Goal: Task Accomplishment & Management: Manage account settings

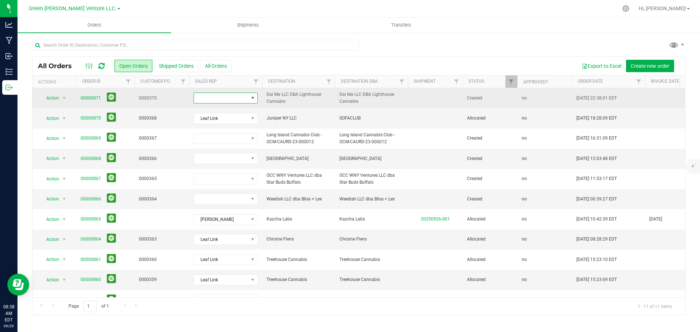
click at [250, 98] on span at bounding box center [253, 98] width 6 height 6
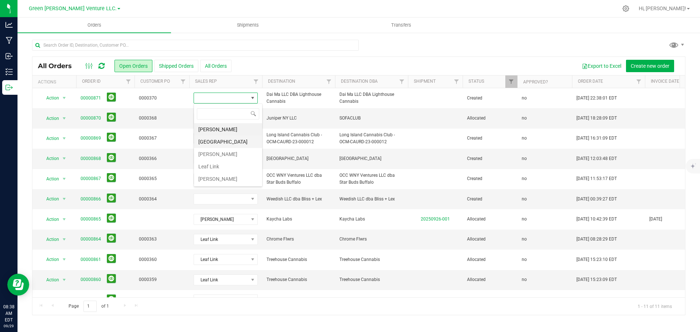
scroll to position [11, 64]
click at [221, 163] on li "Leaf Link" at bounding box center [228, 166] width 68 height 12
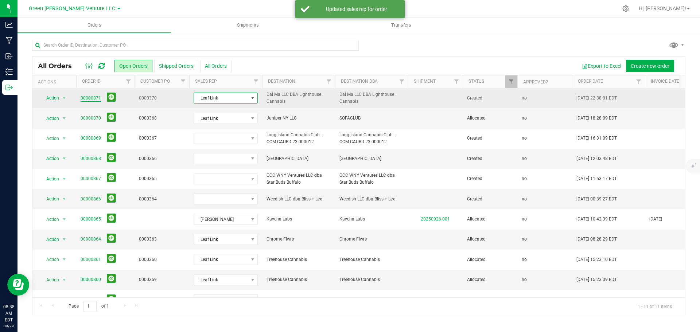
click at [94, 98] on link "00000871" at bounding box center [91, 98] width 20 height 7
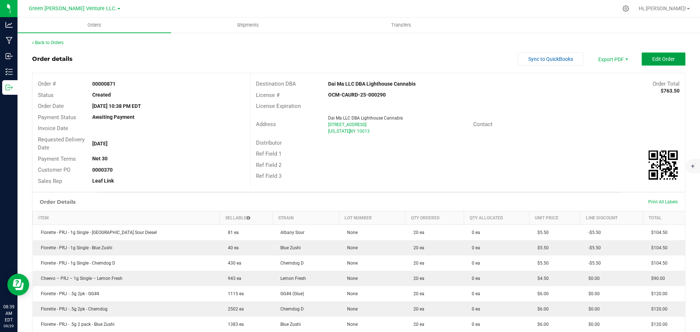
click at [644, 64] on button "Edit Order" at bounding box center [663, 58] width 44 height 13
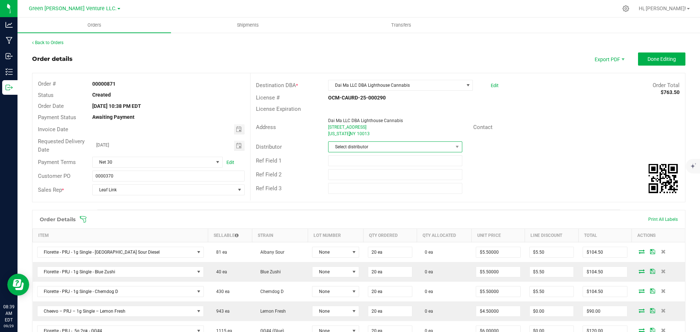
click at [416, 146] on span "Select distributor" at bounding box center [390, 147] width 124 height 10
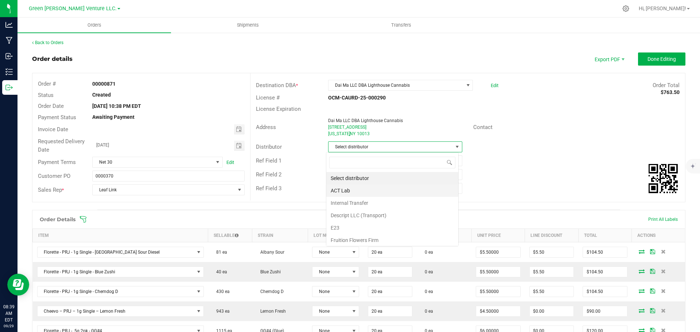
scroll to position [11, 133]
click at [352, 230] on li "E23" at bounding box center [392, 228] width 132 height 12
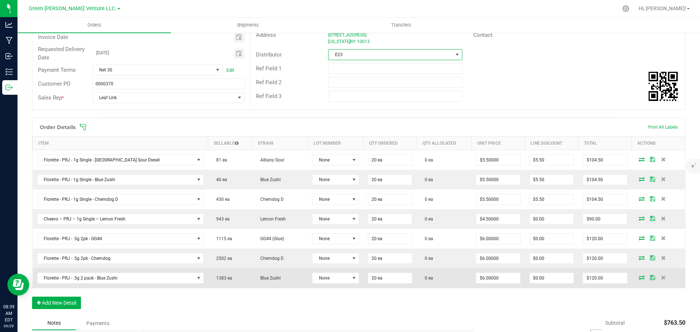
scroll to position [146, 0]
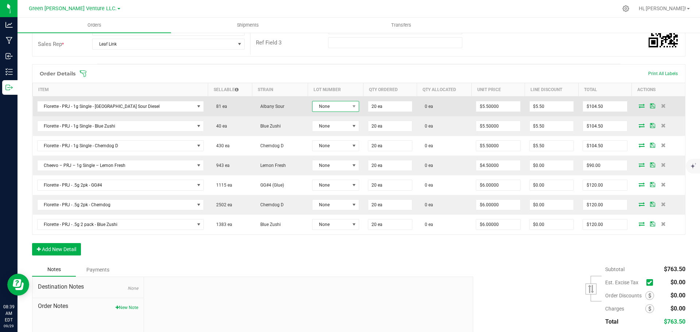
click at [349, 109] on span at bounding box center [353, 106] width 9 height 10
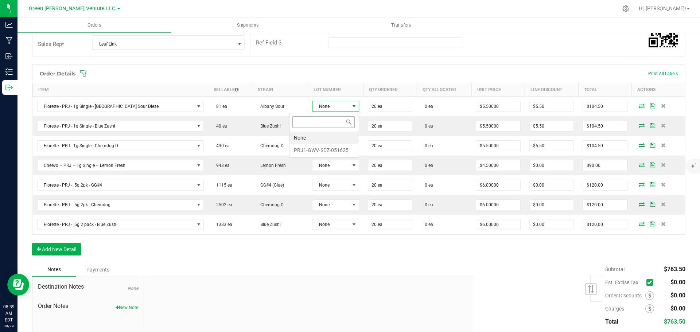
scroll to position [11, 49]
click at [322, 149] on li "PRJ1-GWV-SDZ-051625" at bounding box center [323, 150] width 68 height 12
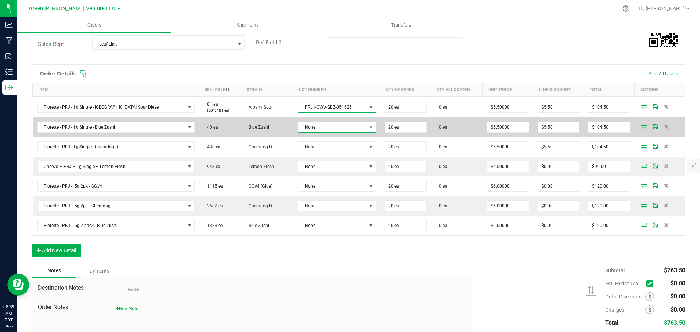
click at [323, 123] on span "None" at bounding box center [332, 127] width 68 height 10
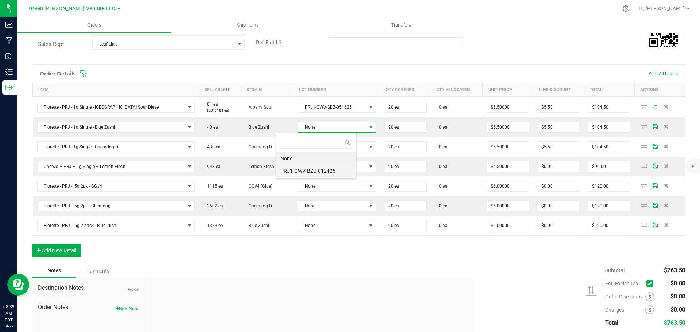
scroll to position [36425, 36355]
click at [321, 167] on li "PRJ1-GWV-BZU-012425" at bounding box center [316, 171] width 80 height 12
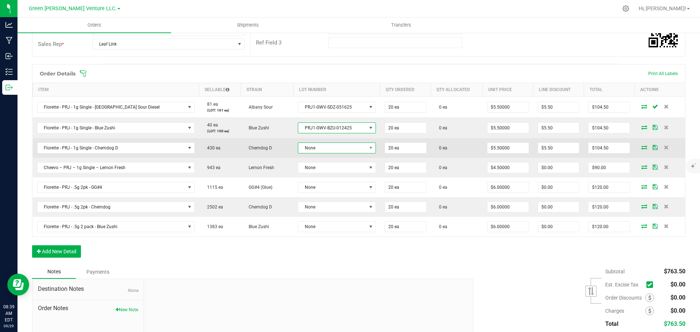
click at [321, 150] on span "None" at bounding box center [332, 148] width 68 height 10
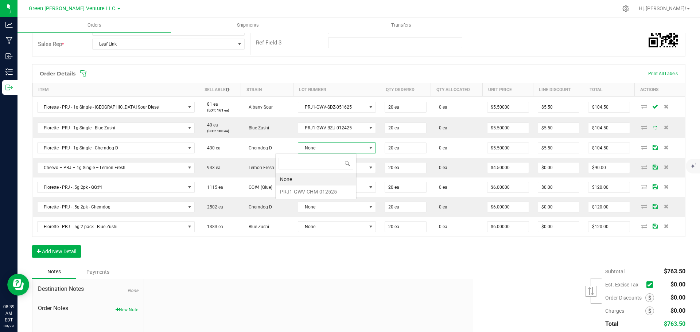
scroll to position [11, 81]
click at [322, 193] on li "PRJ1-GWV-CHM-012525" at bounding box center [315, 191] width 81 height 12
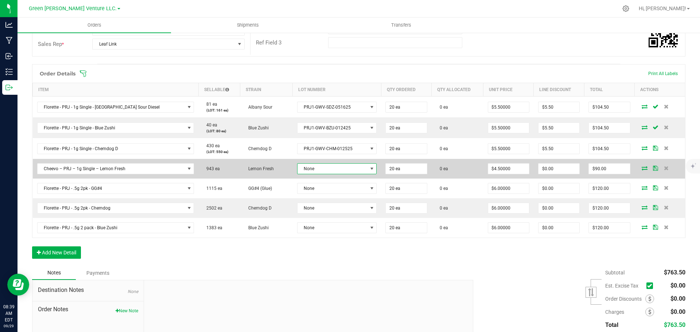
click at [322, 174] on span "None" at bounding box center [337, 168] width 80 height 11
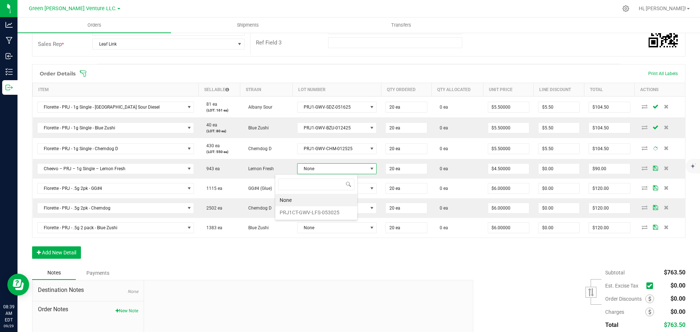
scroll to position [11, 83]
click at [319, 212] on li "PRJ1CT-GWV-LFS-053025" at bounding box center [316, 212] width 82 height 12
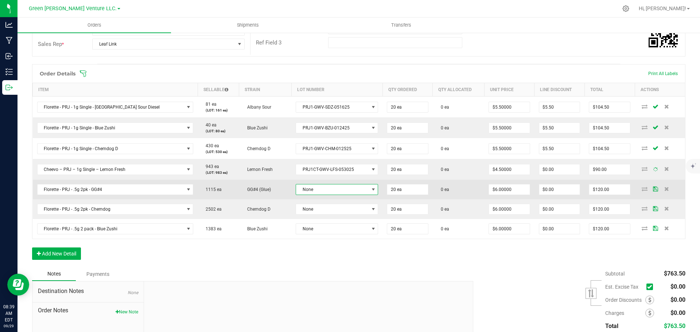
click at [317, 193] on span "None" at bounding box center [332, 189] width 73 height 10
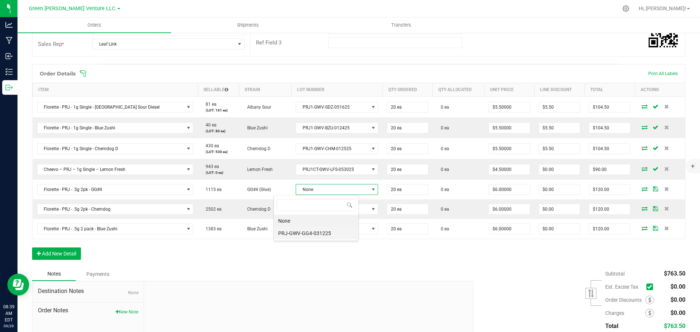
scroll to position [11, 85]
click at [317, 231] on li "PRJ-GWV-GG4-031225" at bounding box center [316, 233] width 85 height 12
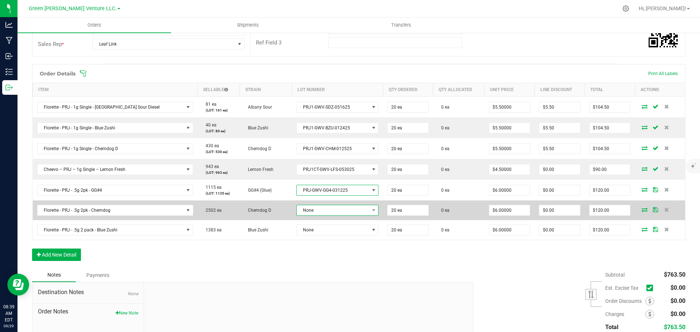
click at [317, 212] on span "None" at bounding box center [333, 210] width 72 height 10
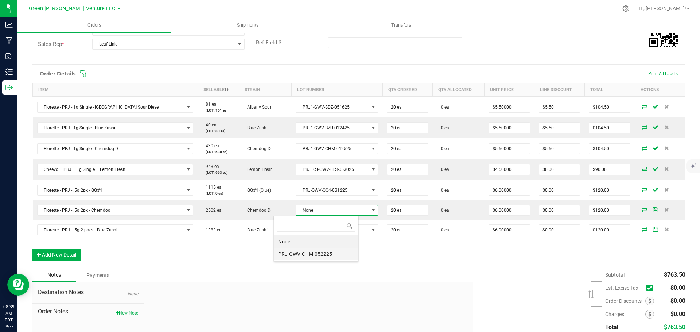
click at [317, 252] on li "PRJ-GWV-CHM-052225" at bounding box center [316, 254] width 85 height 12
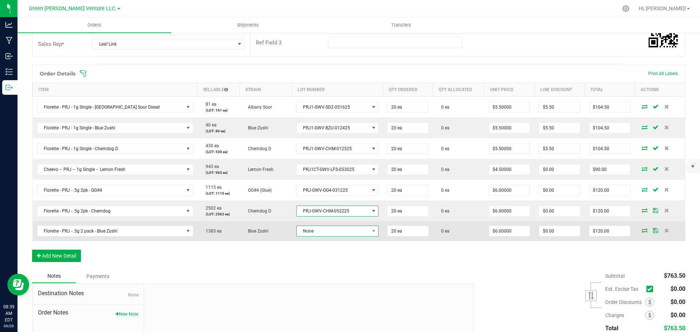
click at [315, 229] on span "None" at bounding box center [333, 231] width 72 height 10
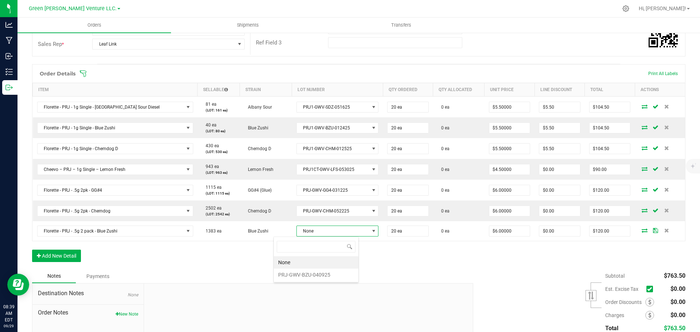
click at [314, 270] on li "PRJ-GWV-BZU-040925" at bounding box center [316, 275] width 85 height 12
click at [84, 76] on icon at bounding box center [82, 73] width 7 height 7
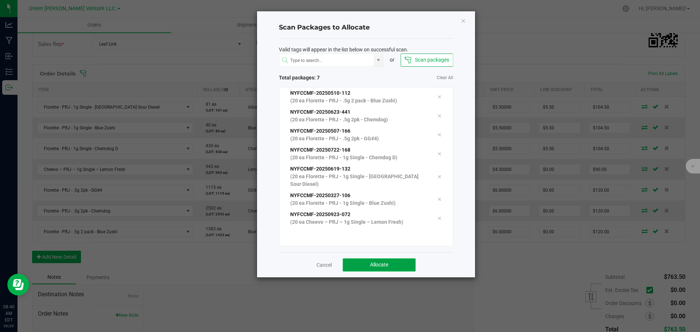
click at [356, 260] on button "Allocate" at bounding box center [378, 264] width 73 height 13
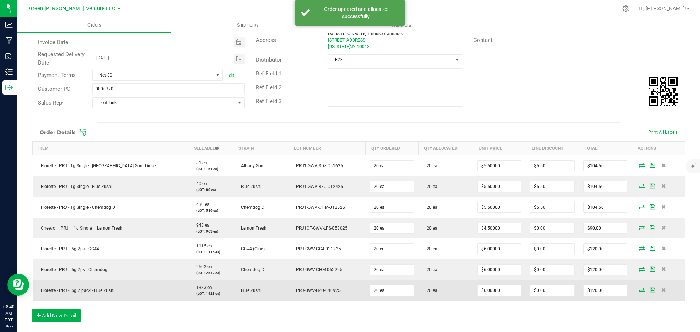
scroll to position [0, 0]
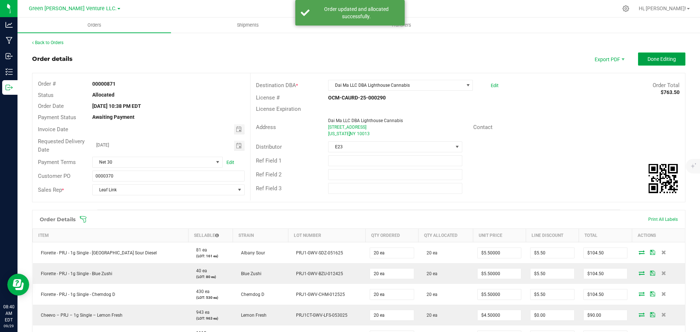
click at [647, 59] on span "Done Editing" at bounding box center [661, 59] width 28 height 6
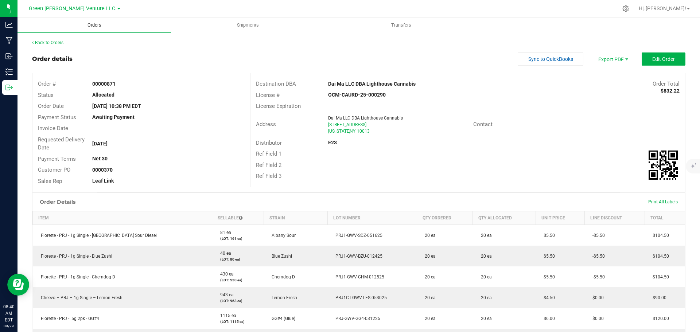
click at [95, 24] on span "Orders" at bounding box center [95, 25] width 34 height 7
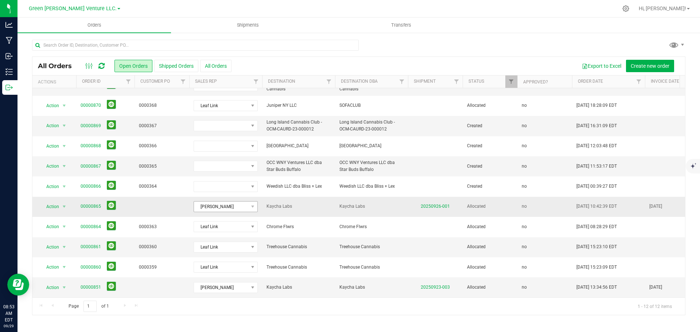
scroll to position [38, 0]
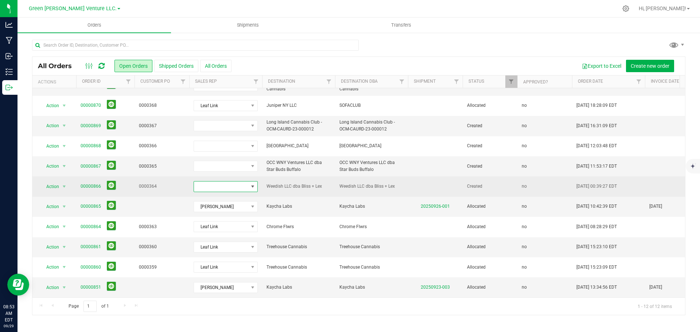
click at [249, 181] on span at bounding box center [252, 186] width 9 height 10
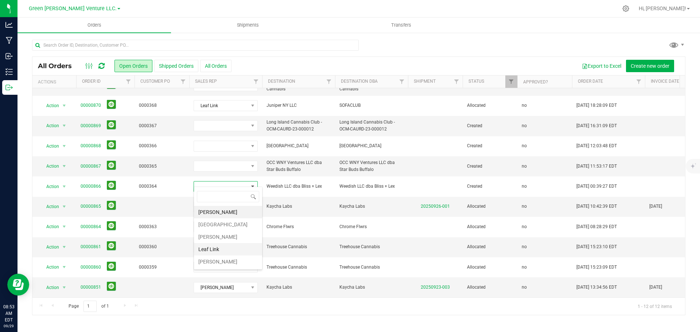
click at [224, 247] on li "Leaf Link" at bounding box center [228, 249] width 68 height 12
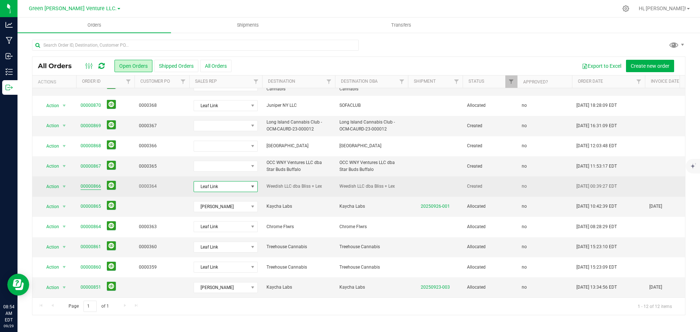
click at [94, 183] on link "00000866" at bounding box center [91, 186] width 20 height 7
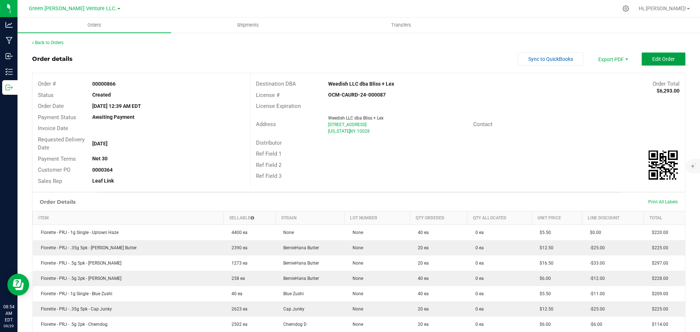
click at [654, 58] on span "Edit Order" at bounding box center [663, 59] width 23 height 6
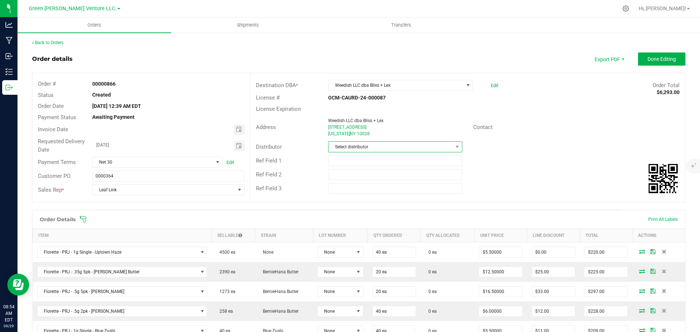
click at [380, 144] on span "Select distributor" at bounding box center [390, 147] width 124 height 10
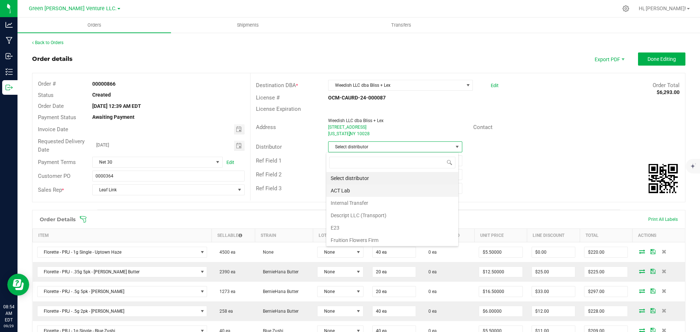
scroll to position [11, 133]
click at [360, 225] on li "E23" at bounding box center [392, 228] width 132 height 12
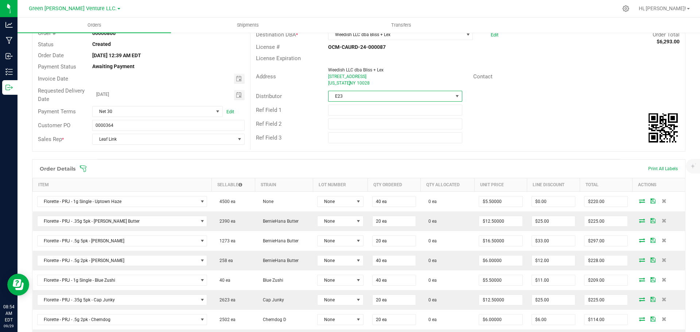
scroll to position [109, 0]
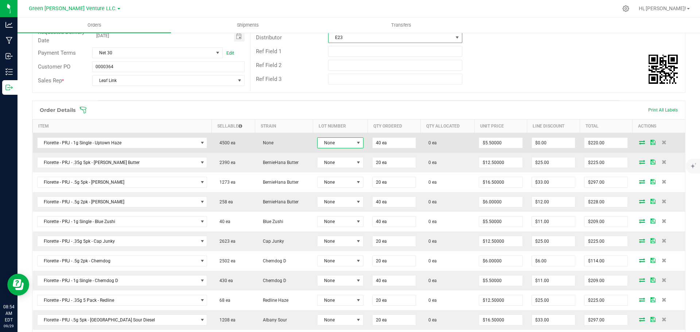
click at [355, 143] on span at bounding box center [358, 143] width 6 height 6
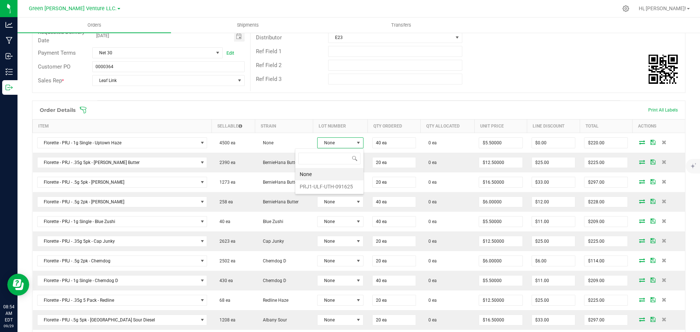
scroll to position [11, 48]
drag, startPoint x: 325, startPoint y: 189, endPoint x: 322, endPoint y: 185, distance: 4.2
click at [324, 188] on li "PRJ1-ULF-UTH-091625" at bounding box center [329, 186] width 68 height 12
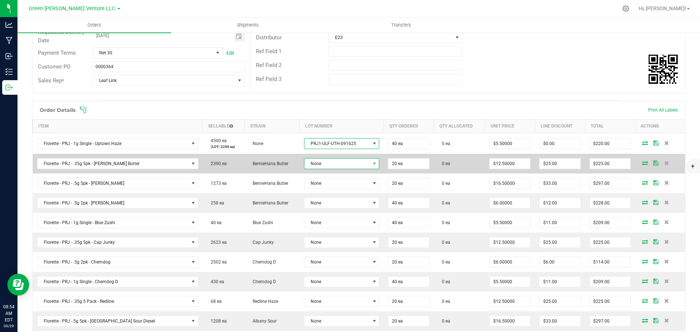
click at [320, 164] on span "None" at bounding box center [336, 163] width 65 height 10
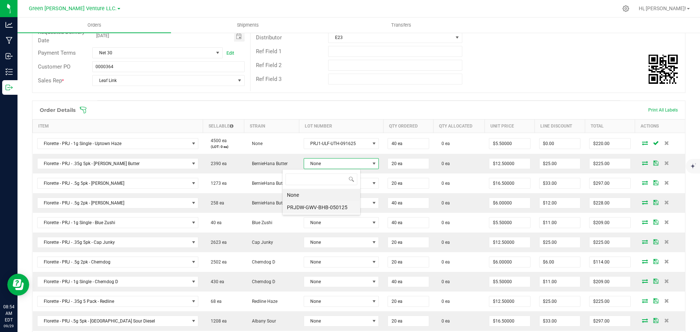
scroll to position [36425, 36358]
click at [319, 206] on li "PRJDW-GWV-BHB-050125" at bounding box center [321, 207] width 78 height 12
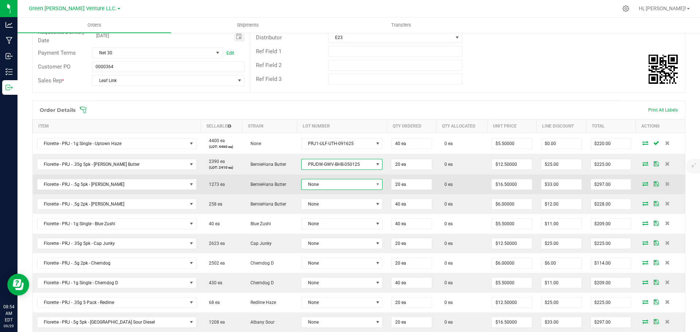
click at [320, 182] on span "None" at bounding box center [336, 184] width 71 height 10
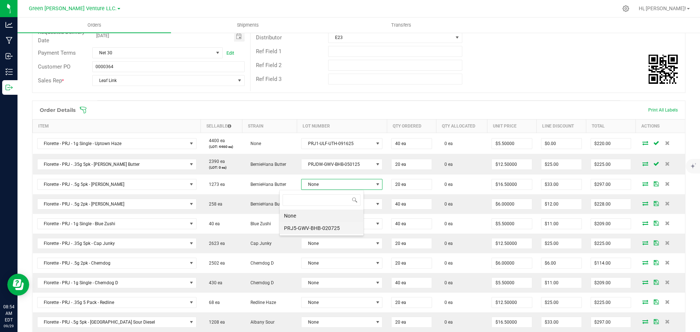
scroll to position [36425, 36351]
click at [320, 224] on li "PRJ5-GWV-BHB-020725" at bounding box center [321, 228] width 84 height 12
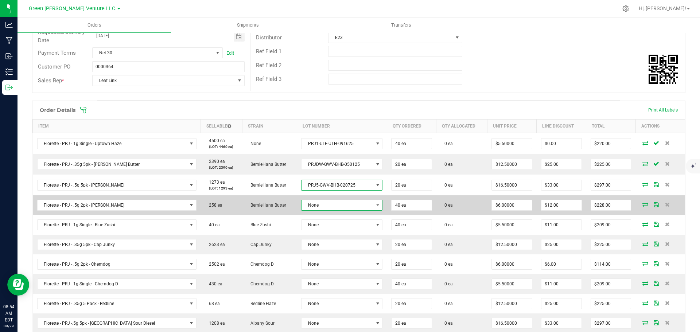
click at [322, 207] on span "None" at bounding box center [336, 205] width 71 height 10
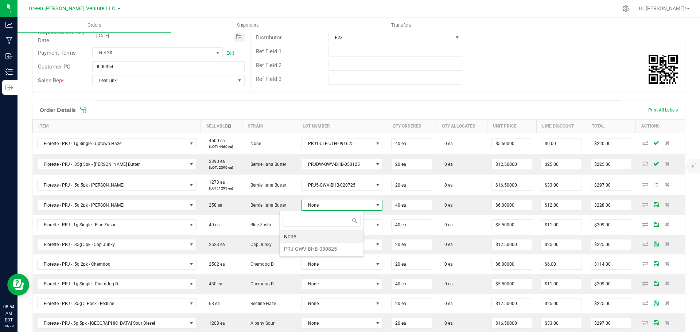
scroll to position [11, 84]
click at [321, 248] on li "PRJ-GWV-BHB-030825" at bounding box center [321, 249] width 84 height 12
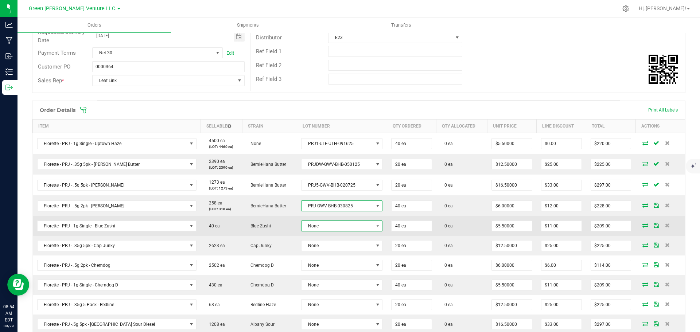
click at [318, 227] on span "None" at bounding box center [336, 226] width 71 height 10
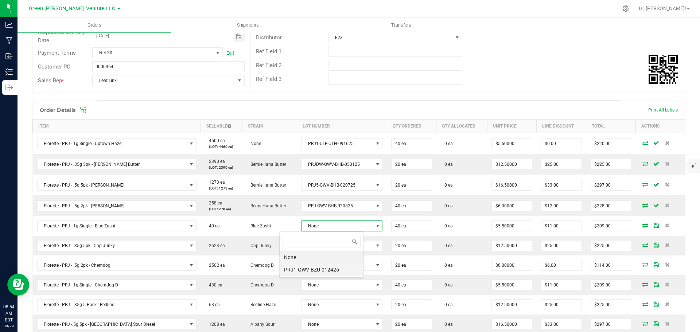
click at [322, 272] on li "PRJ1-GWV-BZU-012425" at bounding box center [321, 269] width 84 height 12
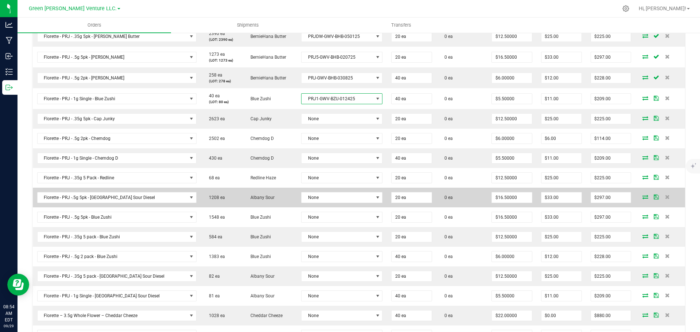
scroll to position [255, 0]
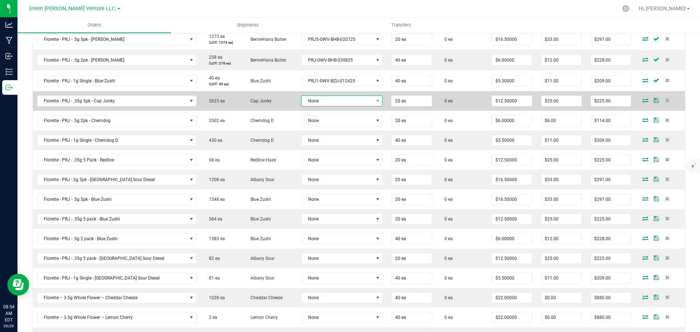
click at [316, 102] on span "None" at bounding box center [336, 101] width 71 height 10
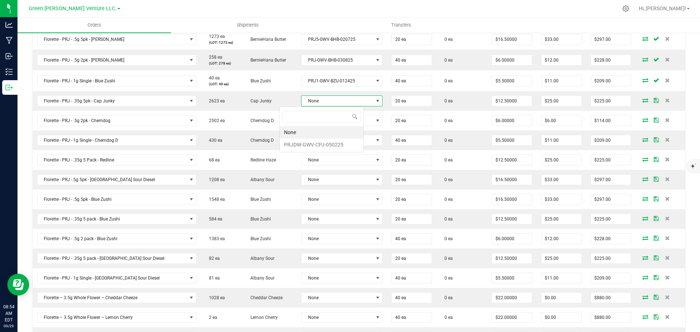
scroll to position [11, 84]
click at [318, 143] on li "PRJDW-GWV-CPJ-050225" at bounding box center [321, 144] width 84 height 12
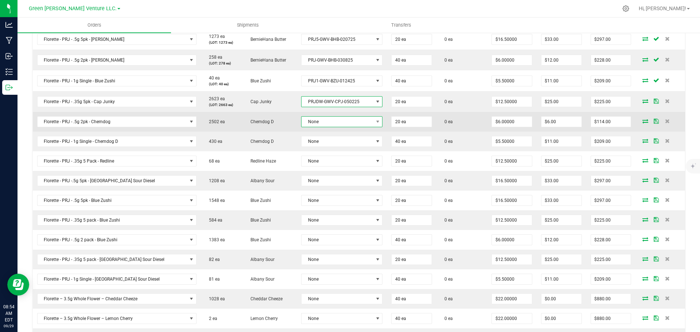
click at [316, 121] on span "None" at bounding box center [336, 122] width 71 height 10
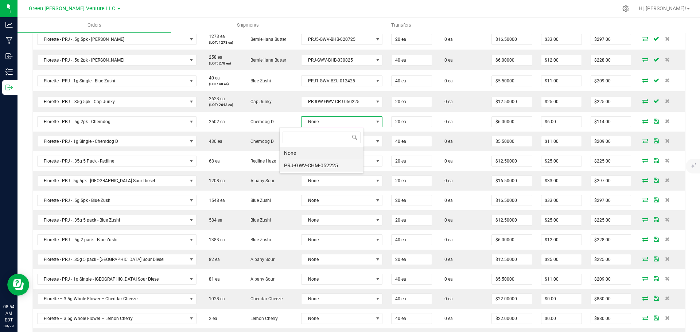
click at [322, 164] on li "PRJ-GWV-CHM-052225" at bounding box center [321, 165] width 84 height 12
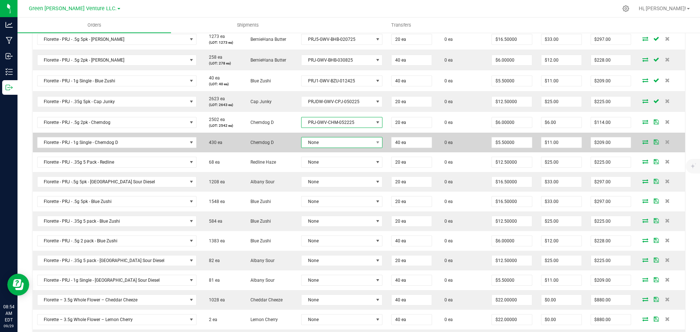
click at [322, 141] on span "None" at bounding box center [336, 142] width 71 height 10
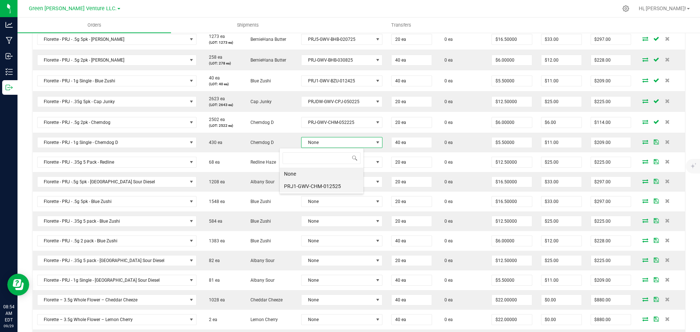
click at [319, 184] on li "PRJ1-GWV-CHM-012525" at bounding box center [321, 186] width 84 height 12
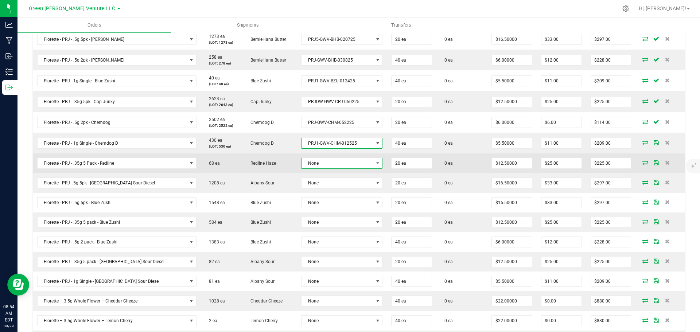
click at [317, 168] on span "None" at bounding box center [336, 163] width 71 height 10
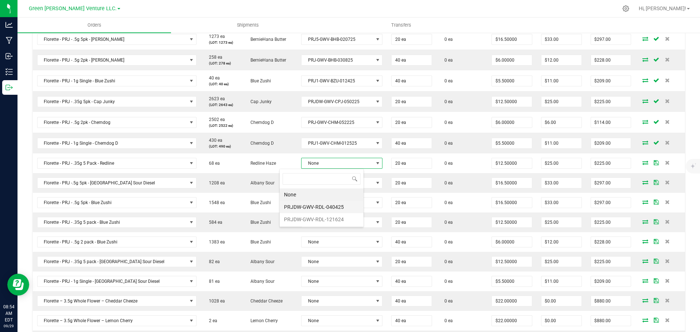
click at [320, 207] on li "PRJDW-GWV-RDL-040425" at bounding box center [321, 207] width 84 height 12
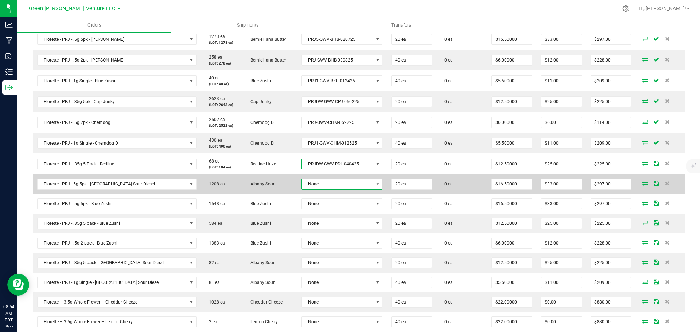
click at [316, 182] on span "None" at bounding box center [336, 184] width 71 height 10
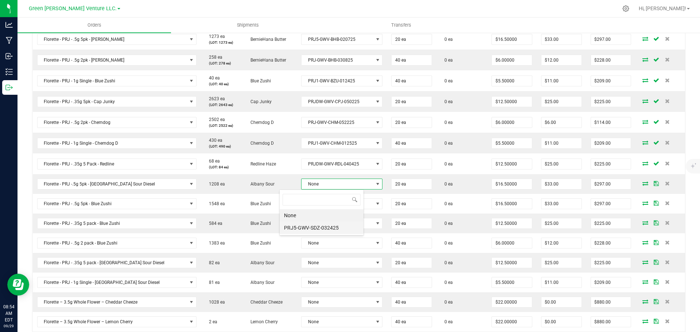
click at [318, 224] on li "PRJ5-GWV-SDZ-032425" at bounding box center [321, 228] width 84 height 12
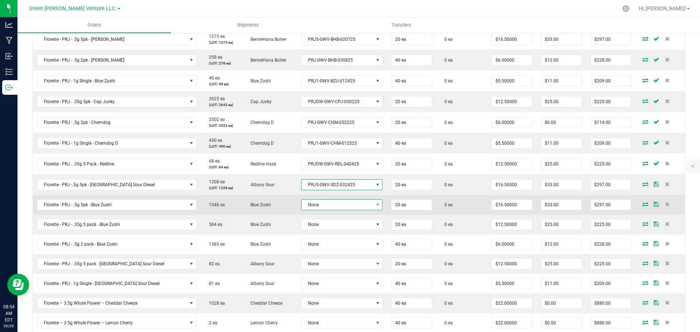
click at [314, 205] on span "None" at bounding box center [336, 205] width 71 height 10
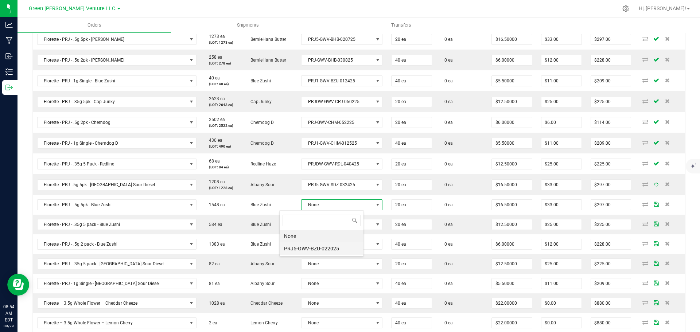
scroll to position [0, 0]
click at [317, 244] on li "PRJ5-GWV-BZU-022025" at bounding box center [321, 248] width 84 height 12
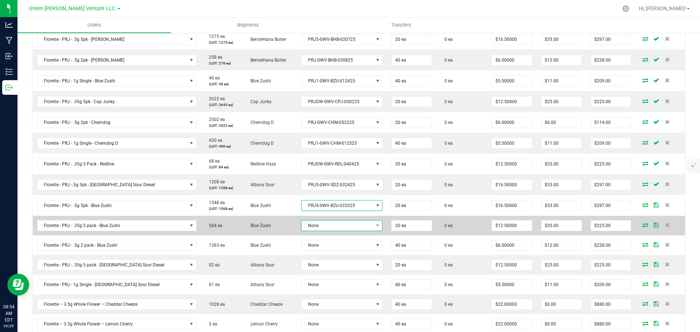
click at [320, 222] on span "None" at bounding box center [336, 225] width 71 height 10
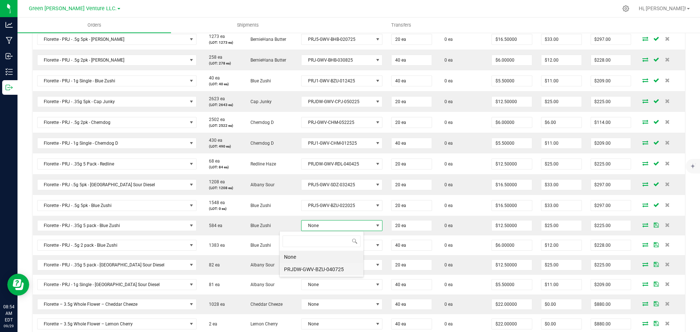
click at [317, 266] on li "PRJDW-GWV-BZU-040725" at bounding box center [321, 269] width 84 height 12
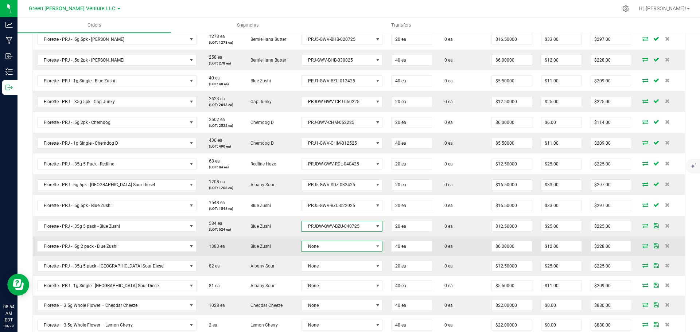
click at [318, 245] on span "None" at bounding box center [336, 246] width 71 height 10
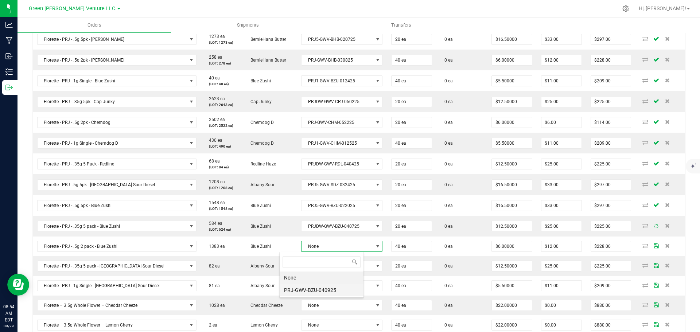
click at [318, 286] on li "PRJ-GWV-BZU-040925" at bounding box center [321, 290] width 84 height 12
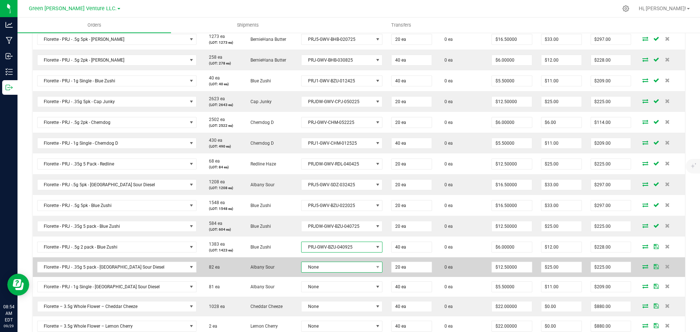
click at [319, 268] on span "None" at bounding box center [336, 267] width 71 height 10
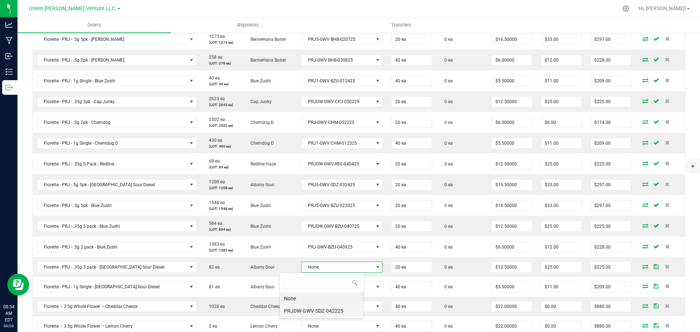
click at [318, 308] on li "PRJDW-GWV-SDZ-042225" at bounding box center [321, 311] width 84 height 12
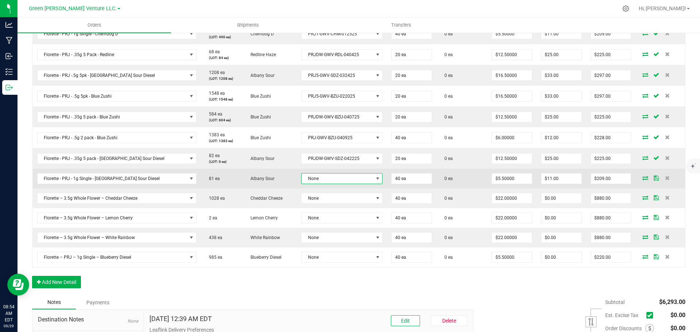
click at [312, 176] on span "None" at bounding box center [336, 178] width 71 height 10
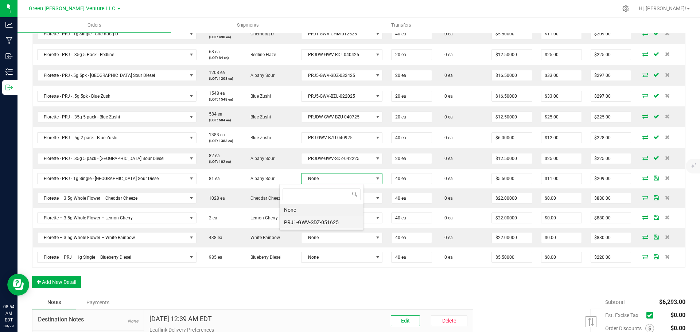
click at [316, 224] on li "PRJ1-GWV-SDZ-051625" at bounding box center [321, 222] width 84 height 12
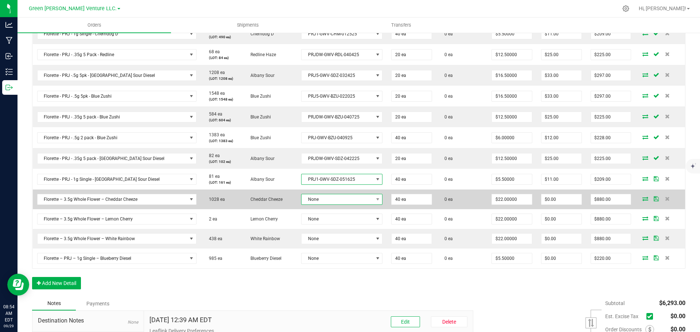
click at [318, 201] on span "None" at bounding box center [336, 199] width 71 height 10
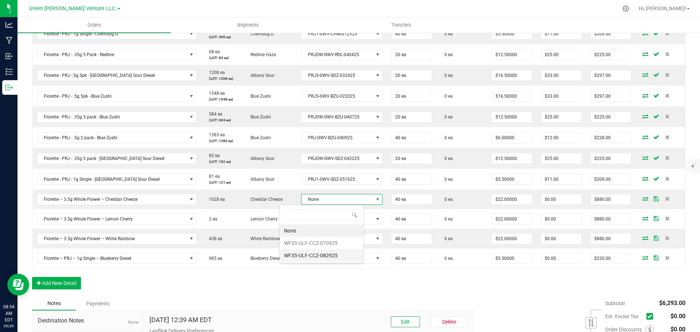
click at [312, 255] on li "WF35-ULF-CCZ-082925" at bounding box center [321, 255] width 84 height 12
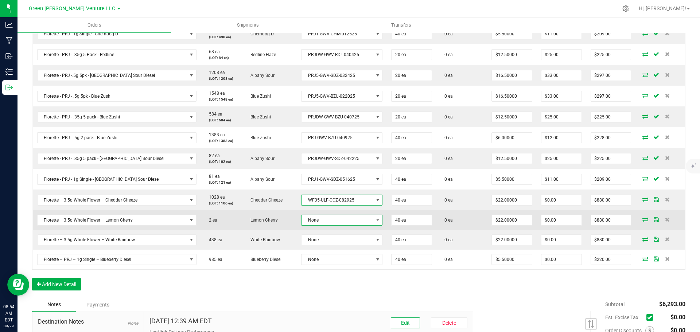
click at [315, 220] on span "None" at bounding box center [336, 220] width 71 height 10
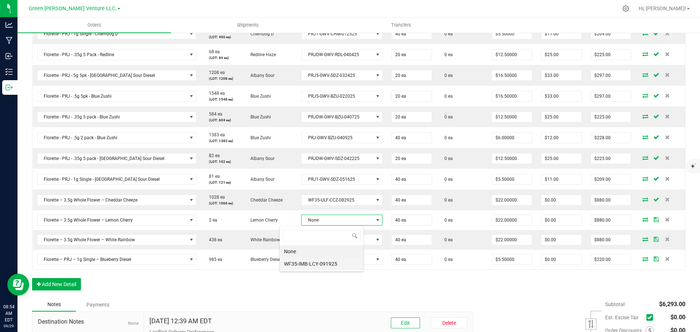
click at [318, 262] on li "WF35-IMB-LCY-091925" at bounding box center [321, 264] width 84 height 12
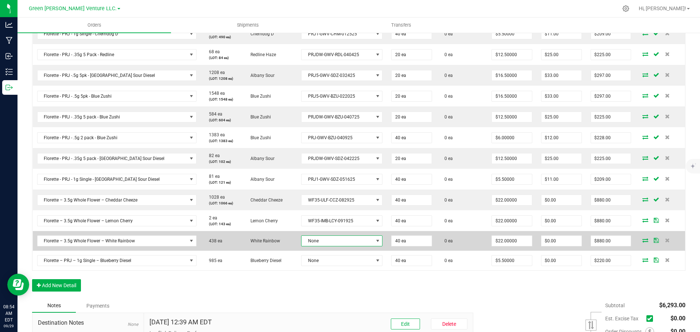
click at [316, 241] on span "None" at bounding box center [336, 241] width 71 height 10
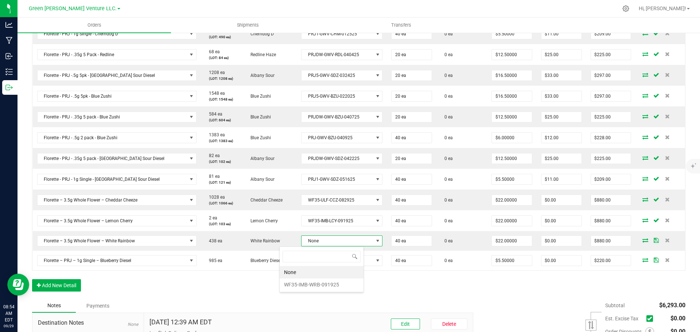
click at [320, 281] on li "WF35-IMB-WRB-091925" at bounding box center [321, 284] width 84 height 12
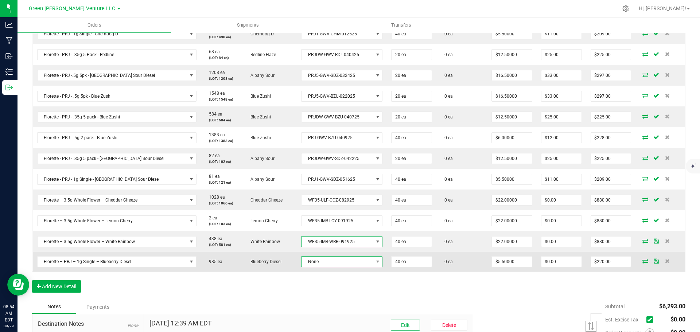
click at [318, 259] on span "None" at bounding box center [336, 262] width 71 height 10
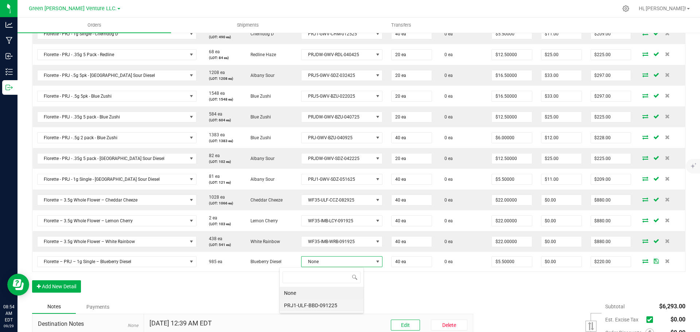
click at [317, 302] on li "PRJ1-ULF-BBD-091225" at bounding box center [321, 305] width 84 height 12
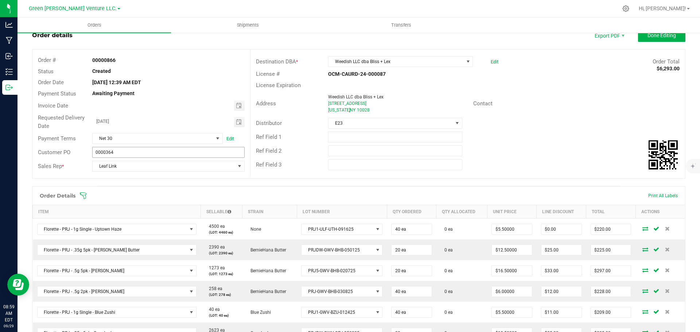
scroll to position [36, 0]
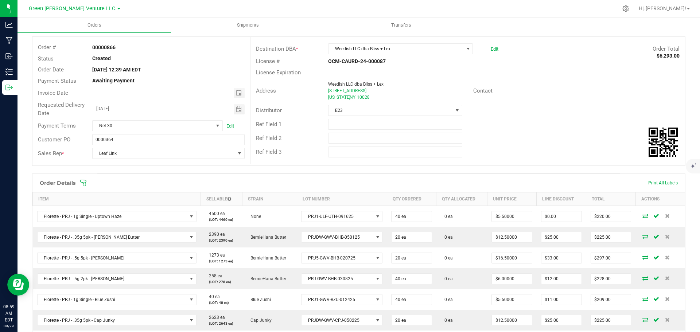
click at [83, 182] on icon at bounding box center [83, 183] width 7 height 7
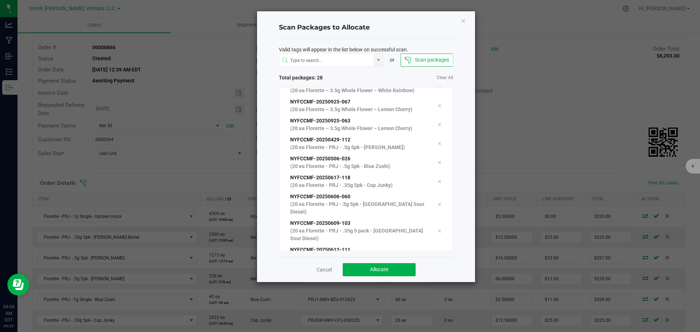
scroll to position [385, 0]
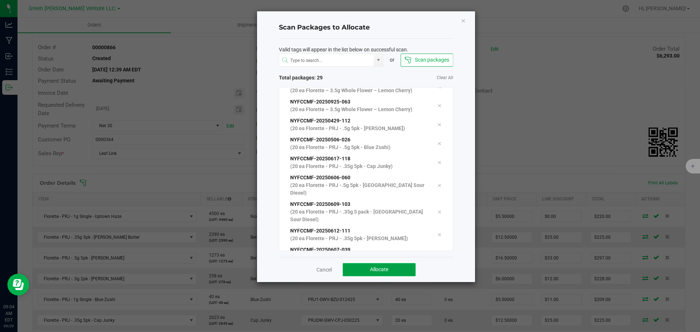
click at [394, 269] on button "Allocate" at bounding box center [378, 269] width 73 height 13
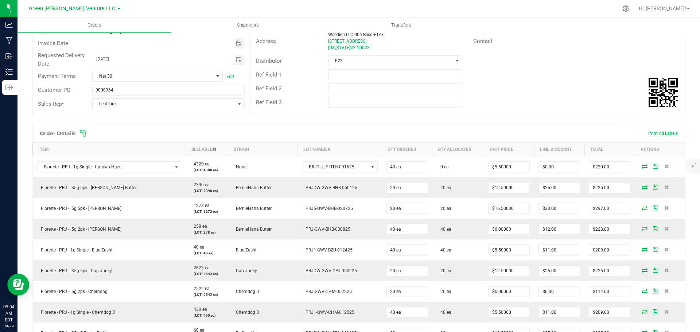
scroll to position [73, 0]
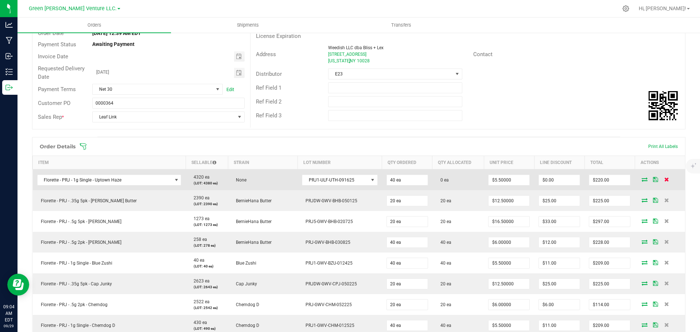
click at [664, 179] on icon at bounding box center [666, 179] width 5 height 4
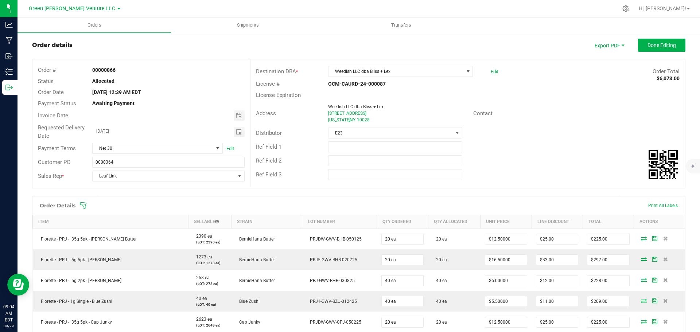
scroll to position [0, 0]
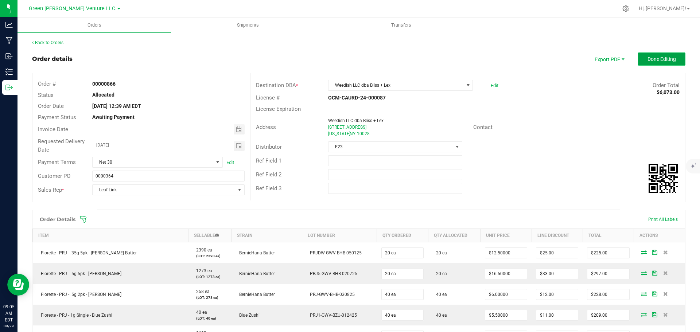
click at [647, 57] on span "Done Editing" at bounding box center [661, 59] width 28 height 6
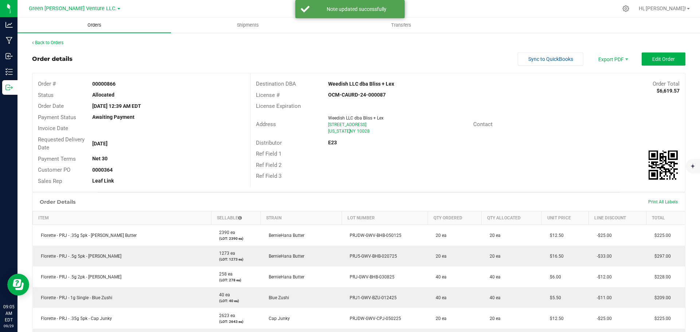
click at [95, 24] on span "Orders" at bounding box center [95, 25] width 34 height 7
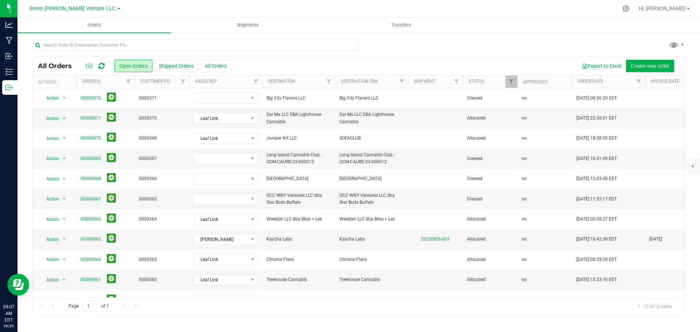
click at [592, 40] on div at bounding box center [358, 48] width 653 height 17
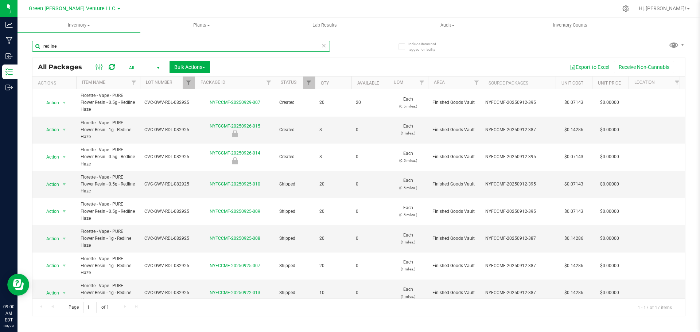
drag, startPoint x: 66, startPoint y: 46, endPoint x: 40, endPoint y: 46, distance: 26.2
click at [40, 46] on input "redline" at bounding box center [181, 46] width 298 height 11
click at [189, 83] on span "Filter" at bounding box center [188, 83] width 6 height 6
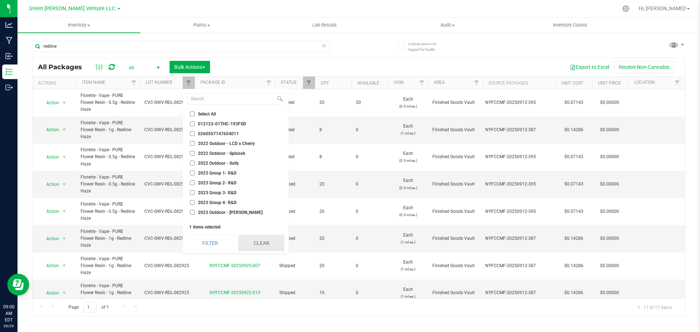
click at [257, 245] on button "Clear" at bounding box center [261, 243] width 46 height 16
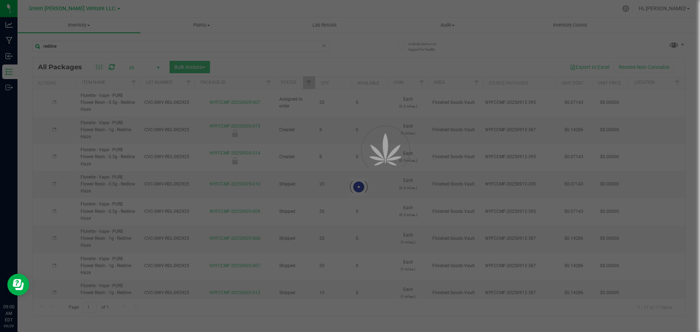
type input "2025-08-29"
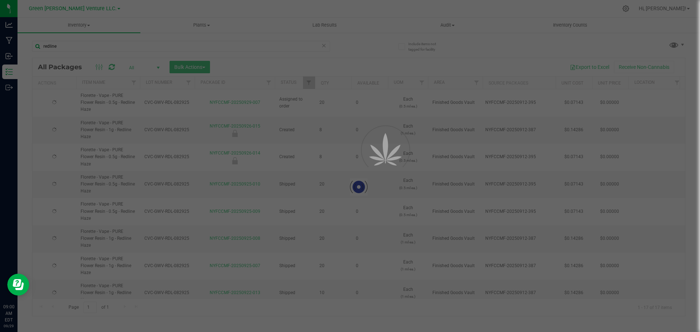
type input "2025-08-29"
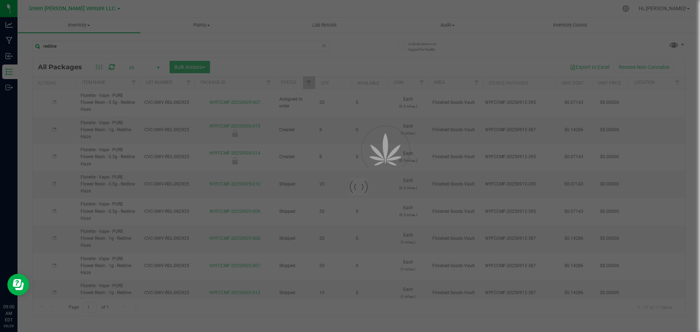
type input "2025-08-29"
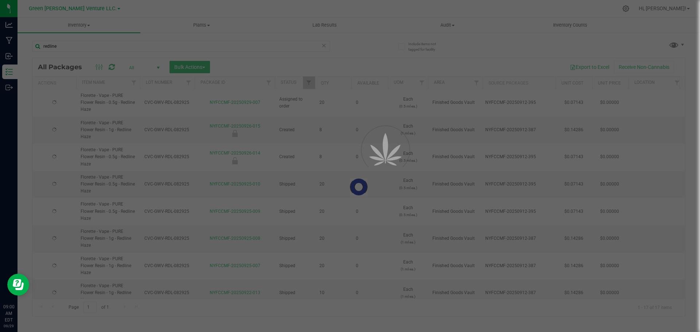
type input "2025-08-29"
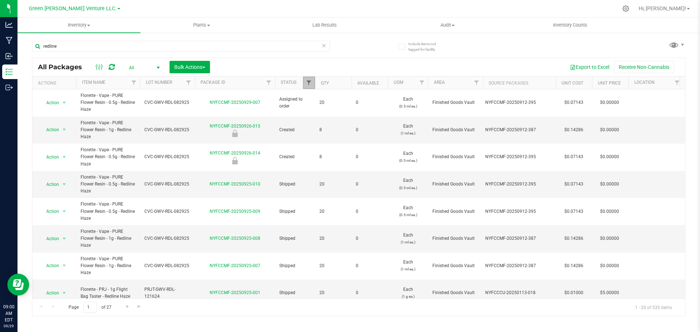
click at [309, 82] on span "Filter" at bounding box center [309, 83] width 6 height 6
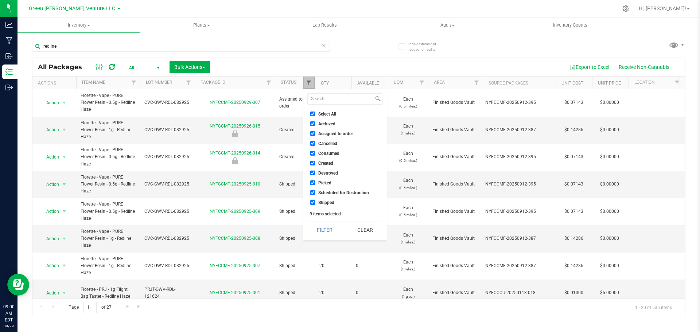
click at [309, 83] on span "Filter" at bounding box center [309, 83] width 6 height 6
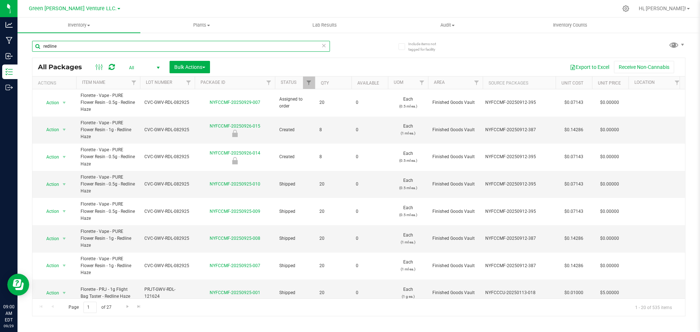
drag, startPoint x: 81, startPoint y: 46, endPoint x: 28, endPoint y: 47, distance: 52.5
click at [28, 47] on div "Include items not tagged for facility redline All Packages All Active Only Lab …" at bounding box center [358, 143] width 682 height 222
type input "NYFCCMF-20250623-447"
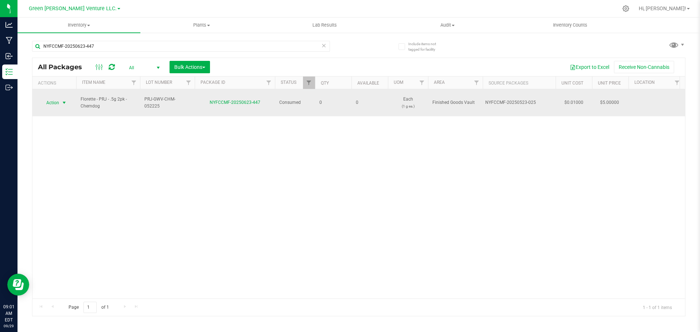
click at [61, 100] on span "select" at bounding box center [64, 103] width 6 height 6
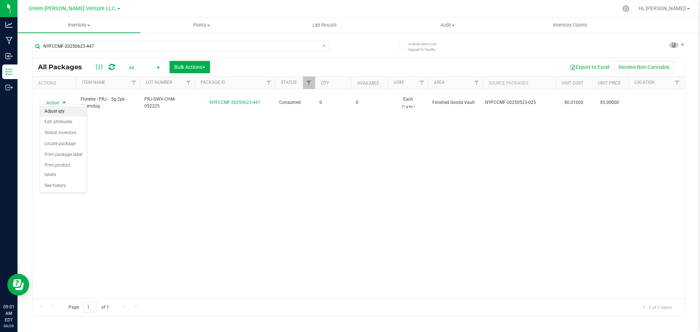
click at [62, 110] on li "Adjust qty" at bounding box center [63, 111] width 47 height 11
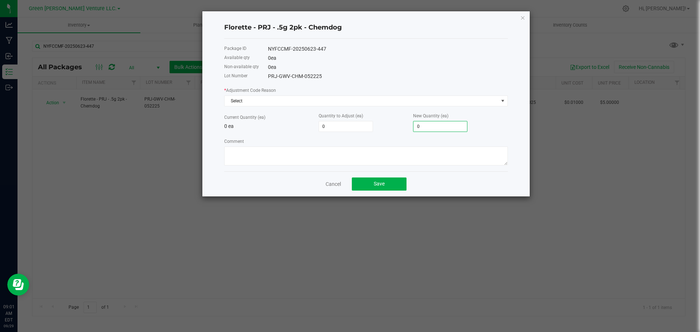
click at [423, 125] on input "0" at bounding box center [440, 126] width 54 height 10
type input "2"
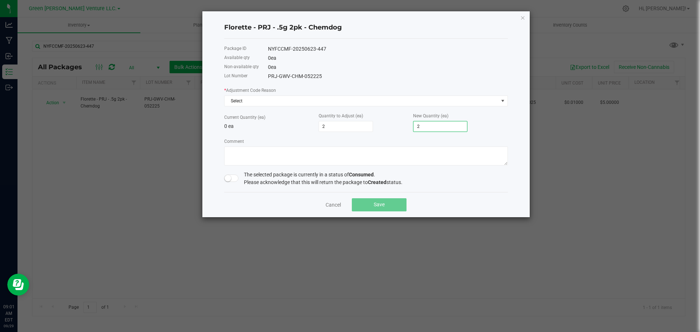
type input "20"
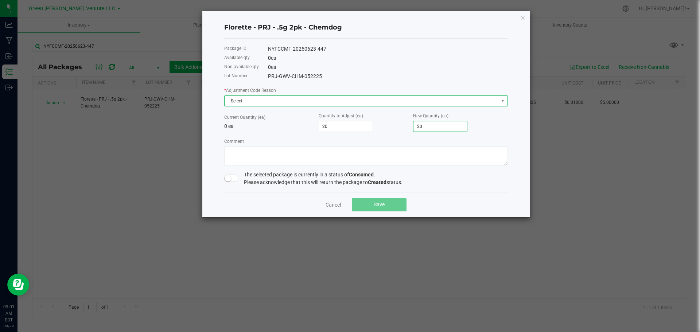
click at [277, 98] on span "Select" at bounding box center [361, 101] width 274 height 10
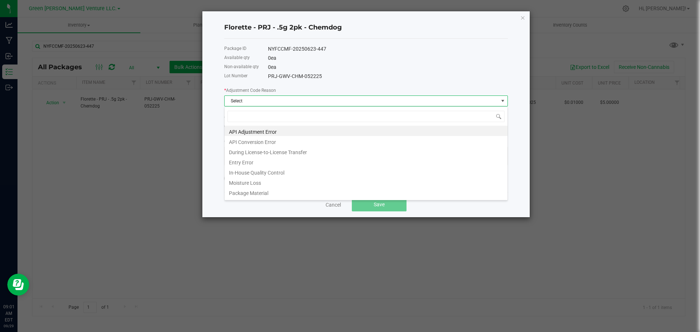
scroll to position [11, 283]
click at [271, 161] on li "Entry Error" at bounding box center [365, 161] width 283 height 10
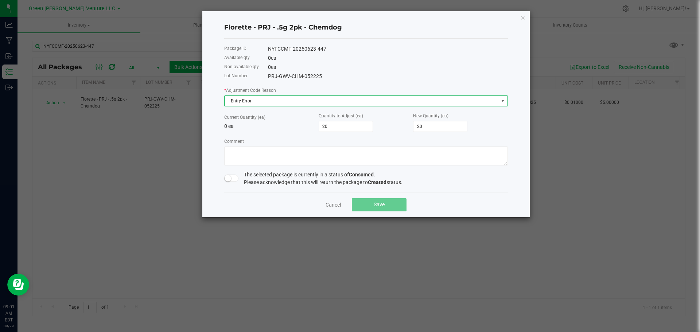
click at [228, 179] on small at bounding box center [227, 178] width 7 height 7
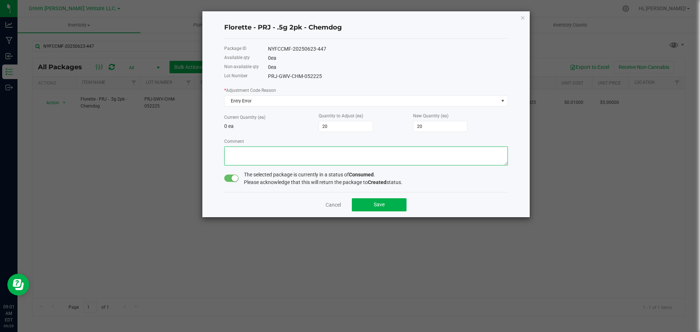
click at [241, 156] on textarea "Comment" at bounding box center [365, 155] width 283 height 19
type textarea "Entry Error. Adjusted up"
click at [368, 202] on button "Save" at bounding box center [379, 204] width 55 height 13
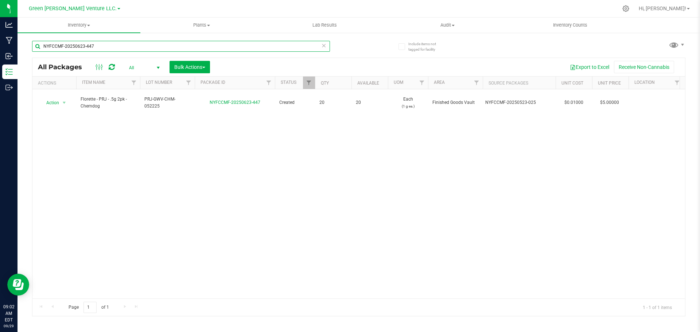
drag, startPoint x: 114, startPoint y: 47, endPoint x: 35, endPoint y: 42, distance: 79.2
click at [37, 43] on input "NYFCCMF-20250623-447" at bounding box center [181, 46] width 298 height 11
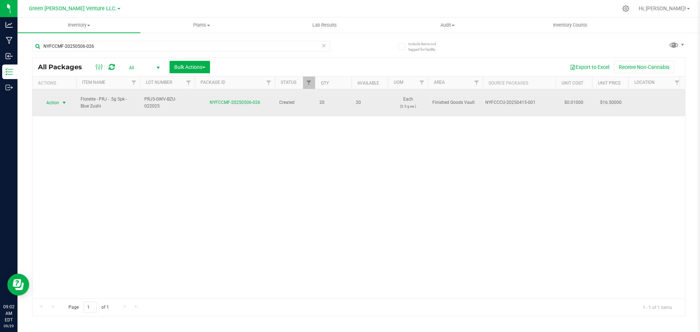
click at [56, 100] on span "Action" at bounding box center [50, 103] width 20 height 10
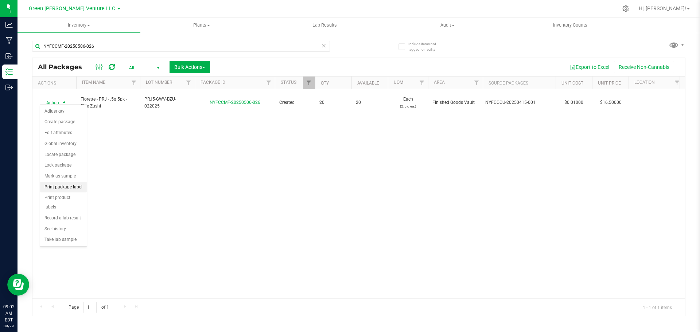
click at [64, 188] on li "Print package label" at bounding box center [63, 187] width 47 height 11
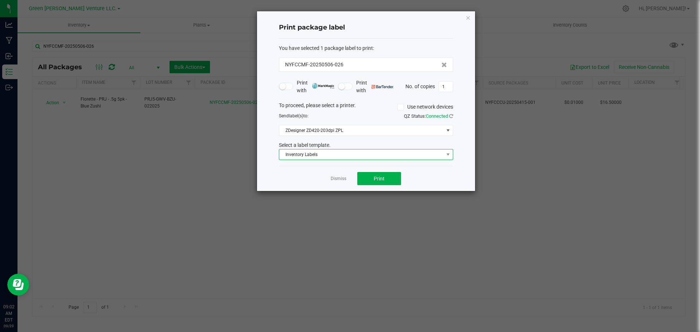
click at [330, 156] on span "Inventory Labels" at bounding box center [361, 154] width 164 height 10
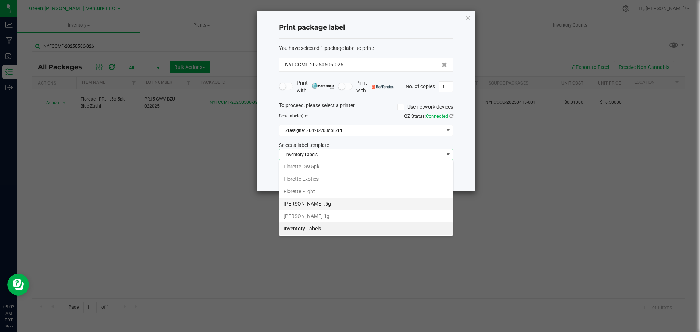
scroll to position [89, 0]
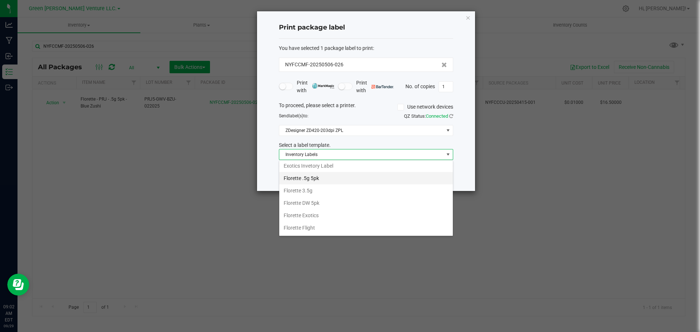
click at [303, 179] on li "Florette .5g 5pk" at bounding box center [365, 178] width 173 height 12
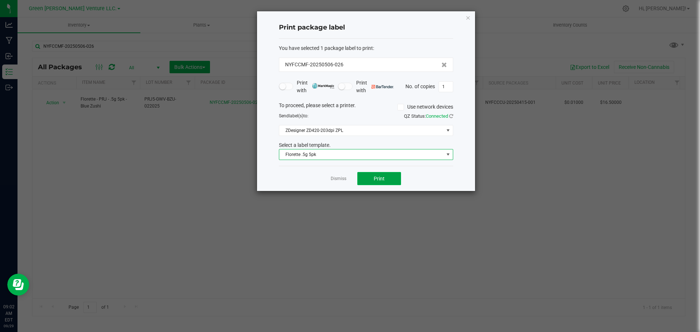
click at [375, 179] on span "Print" at bounding box center [378, 179] width 11 height 6
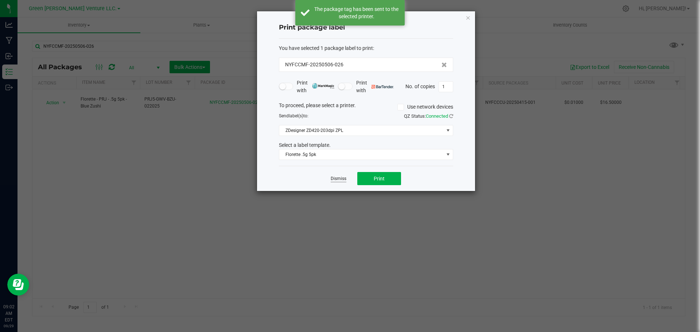
click at [341, 179] on link "Dismiss" at bounding box center [338, 179] width 16 height 6
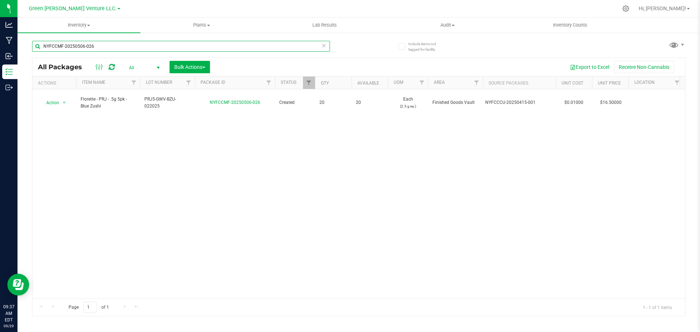
drag, startPoint x: 99, startPoint y: 44, endPoint x: 39, endPoint y: 47, distance: 59.4
click at [39, 47] on input "NYFCCMF-20250506-026" at bounding box center [181, 46] width 298 height 11
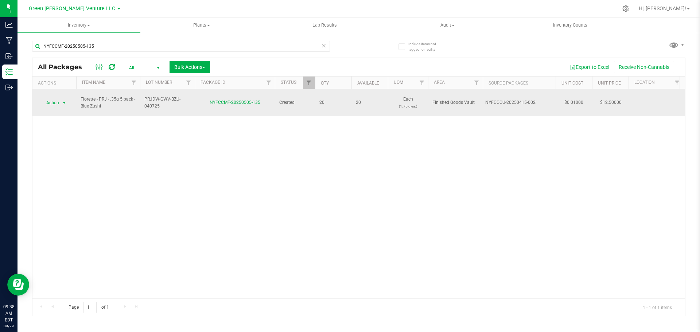
click at [58, 99] on span "Action" at bounding box center [50, 103] width 20 height 10
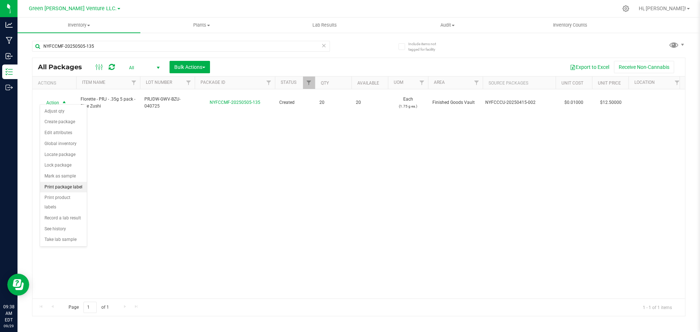
click at [64, 185] on li "Print package label" at bounding box center [63, 187] width 47 height 11
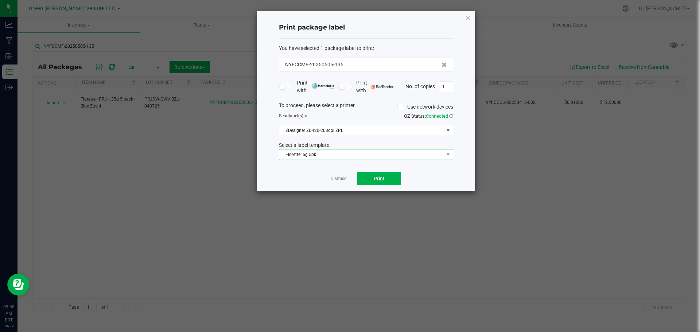
click at [382, 155] on span "Florette .5g 5pk" at bounding box center [361, 154] width 164 height 10
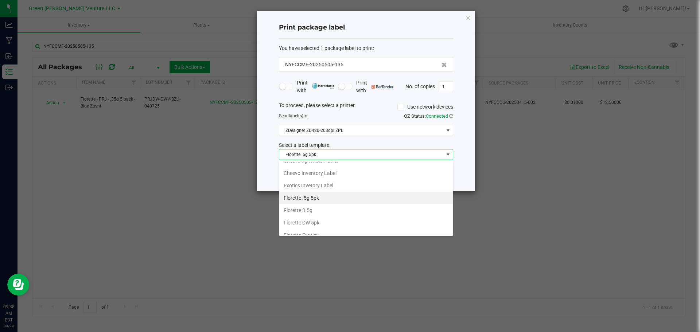
scroll to position [111, 0]
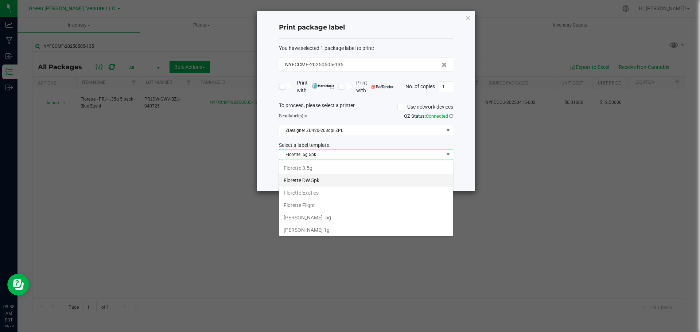
click at [313, 181] on li "Florette DW 5pk" at bounding box center [365, 180] width 173 height 12
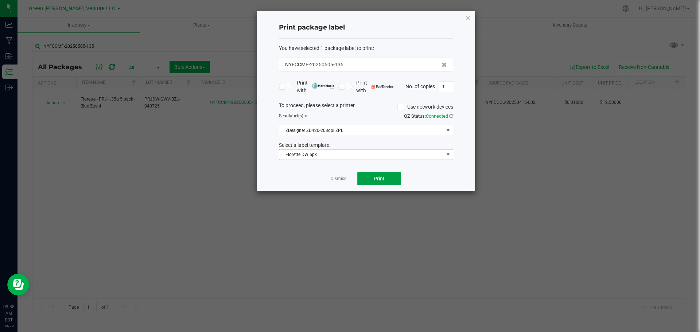
click at [372, 181] on button "Print" at bounding box center [379, 178] width 44 height 13
click at [335, 176] on link "Dismiss" at bounding box center [338, 179] width 16 height 6
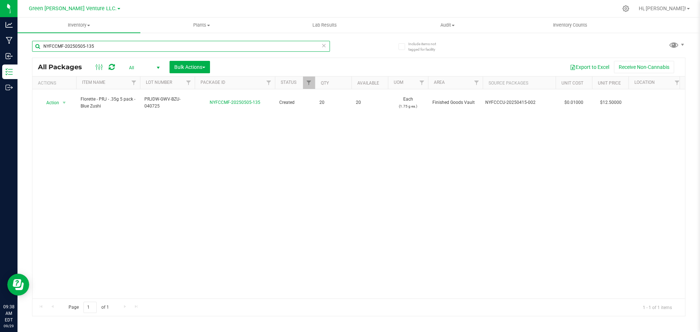
drag, startPoint x: 111, startPoint y: 47, endPoint x: 20, endPoint y: 45, distance: 91.1
click at [20, 45] on div "Include items not tagged for facility NYFCCMF-20250505-135 All Packages All Act…" at bounding box center [358, 143] width 682 height 222
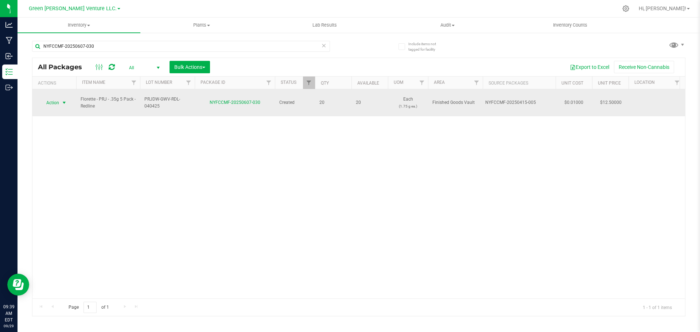
click at [59, 99] on span "Action" at bounding box center [50, 103] width 20 height 10
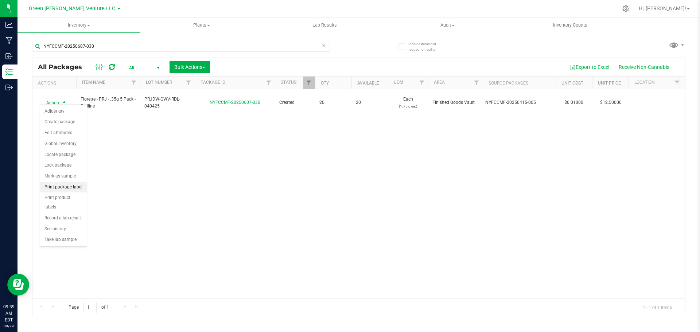
click at [63, 183] on li "Print package label" at bounding box center [63, 187] width 47 height 11
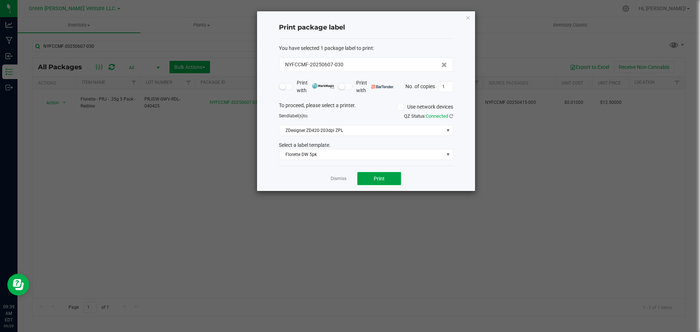
click at [364, 176] on button "Print" at bounding box center [379, 178] width 44 height 13
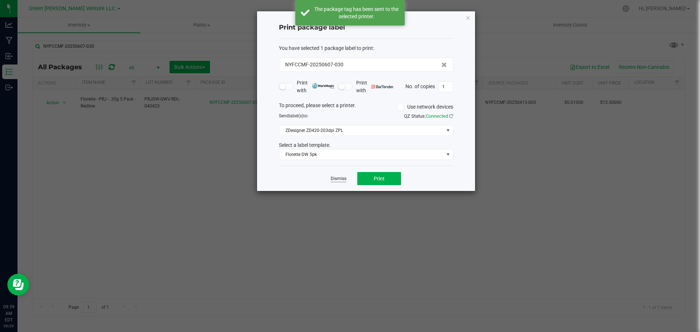
click at [343, 176] on link "Dismiss" at bounding box center [338, 179] width 16 height 6
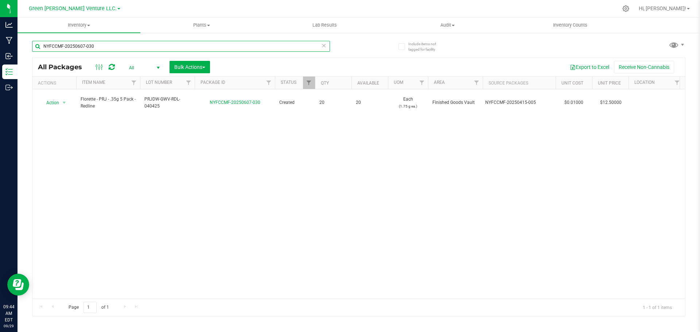
drag, startPoint x: 111, startPoint y: 51, endPoint x: 35, endPoint y: 50, distance: 76.9
click at [35, 50] on input "NYFCCMF-20250607-030" at bounding box center [181, 46] width 298 height 11
type input "NYFCCMF-20250617-123"
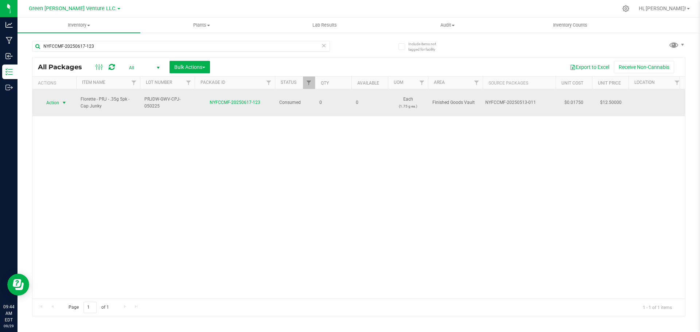
click at [61, 99] on span "select" at bounding box center [64, 103] width 9 height 10
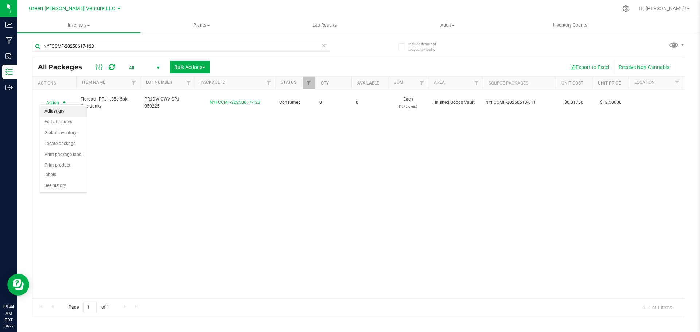
click at [64, 113] on li "Adjust qty" at bounding box center [63, 111] width 47 height 11
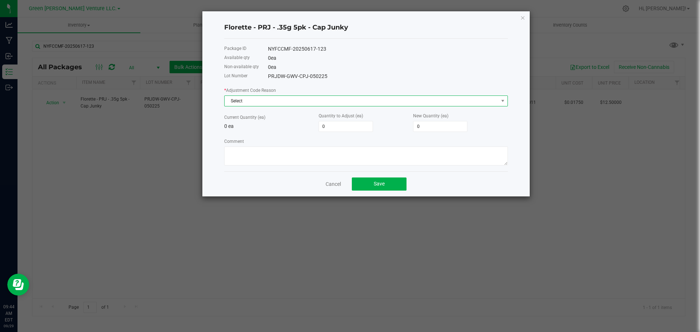
click at [296, 99] on span "Select" at bounding box center [361, 101] width 274 height 10
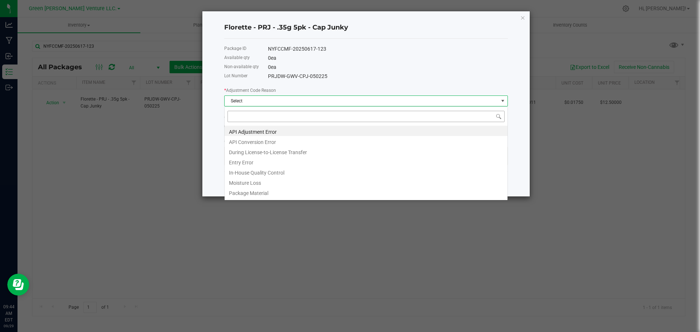
scroll to position [11, 283]
click at [265, 160] on li "Entry Error" at bounding box center [365, 161] width 283 height 10
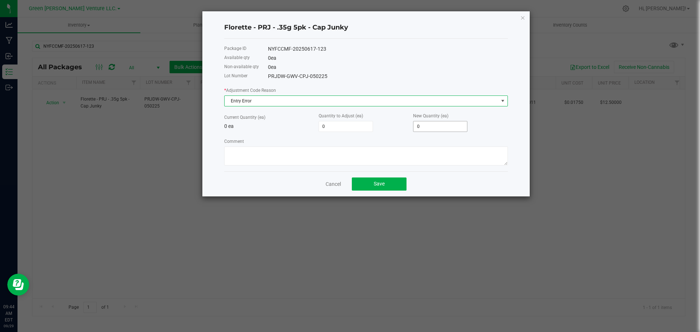
click at [427, 125] on input "0" at bounding box center [440, 126] width 54 height 10
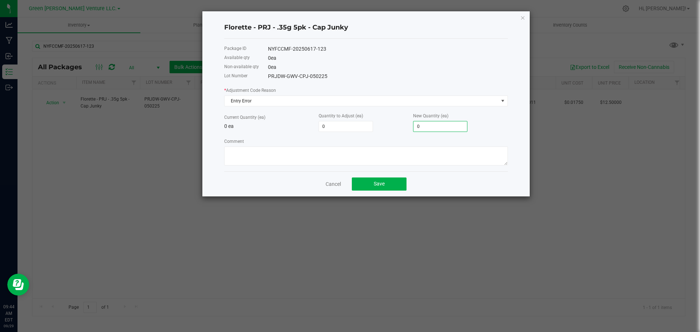
type input "2"
type input "20"
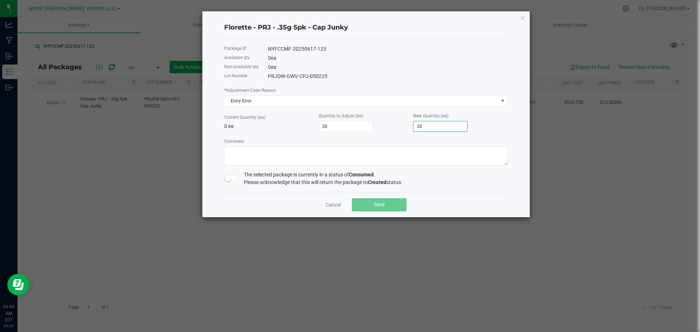
type input "20"
click at [233, 179] on span at bounding box center [231, 178] width 15 height 7
click at [240, 153] on textarea "Comment" at bounding box center [365, 155] width 283 height 19
type textarea "Entry Error. Adjusted up"
click at [359, 204] on button "Save" at bounding box center [379, 204] width 55 height 13
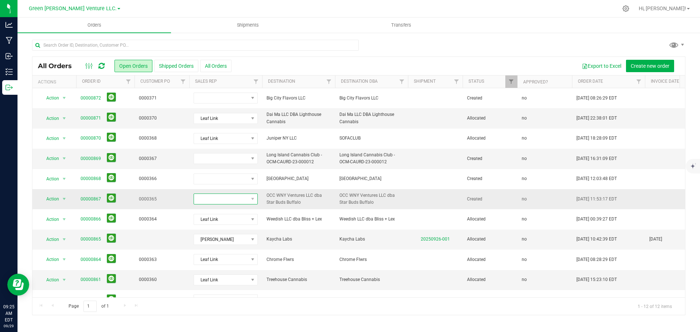
click at [243, 200] on span at bounding box center [221, 199] width 54 height 10
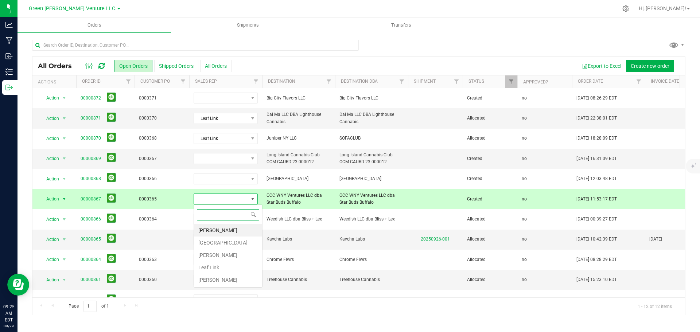
scroll to position [11, 64]
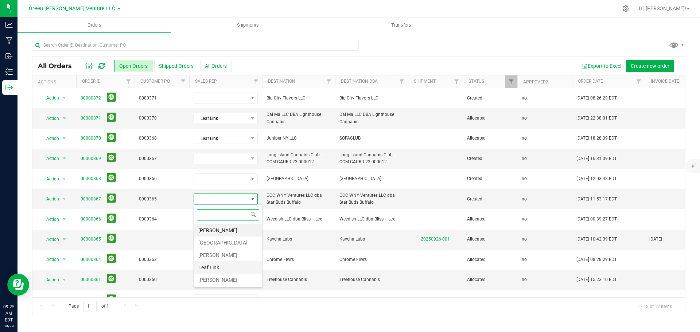
click at [222, 268] on li "Leaf Link" at bounding box center [228, 267] width 68 height 12
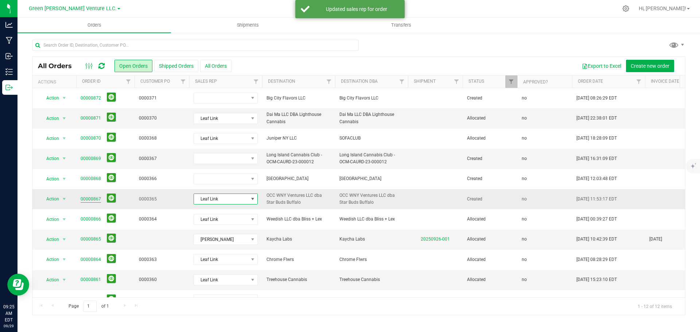
click at [90, 199] on link "00000867" at bounding box center [91, 199] width 20 height 7
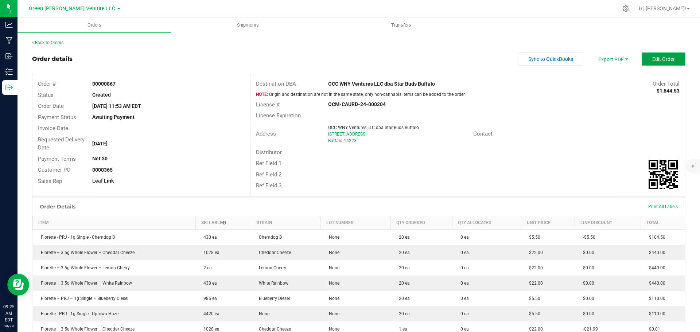
click at [670, 58] on button "Edit Order" at bounding box center [663, 58] width 44 height 13
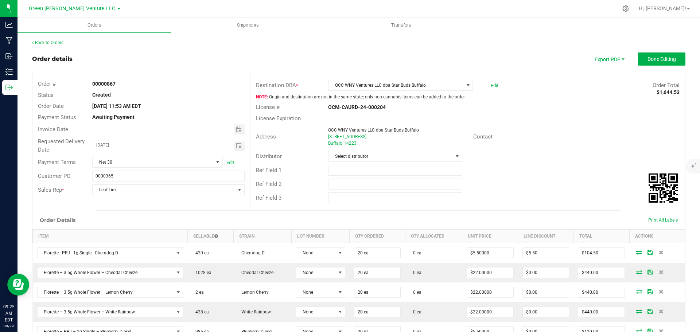
click at [490, 85] on link "Edit" at bounding box center [494, 85] width 8 height 5
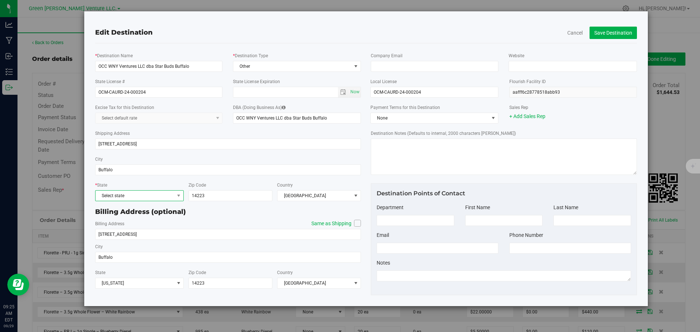
click at [115, 197] on span "Select state" at bounding box center [134, 196] width 79 height 10
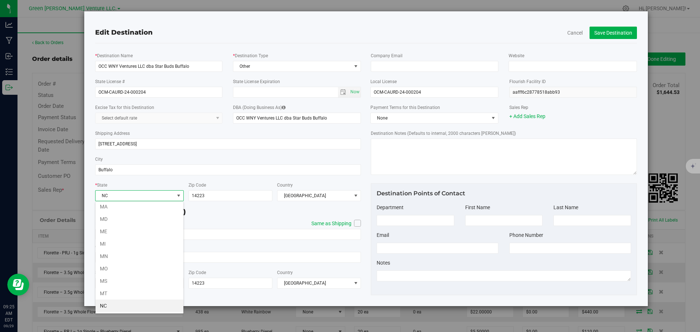
scroll to position [324, 0]
click at [130, 305] on li "NY" at bounding box center [139, 306] width 88 height 12
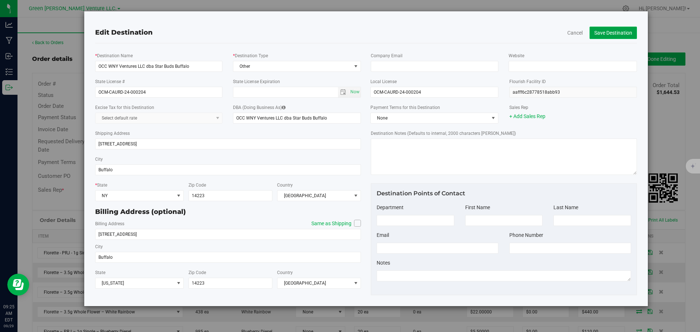
click at [625, 32] on button "Save Destination" at bounding box center [612, 33] width 47 height 12
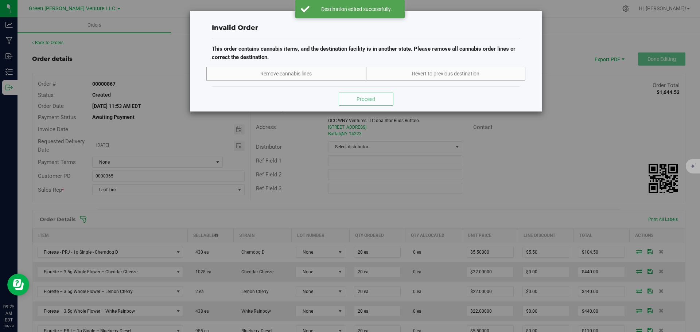
click at [507, 168] on div "Invalid Order This order contains cannabis items, and the destination facility …" at bounding box center [352, 166] width 705 height 332
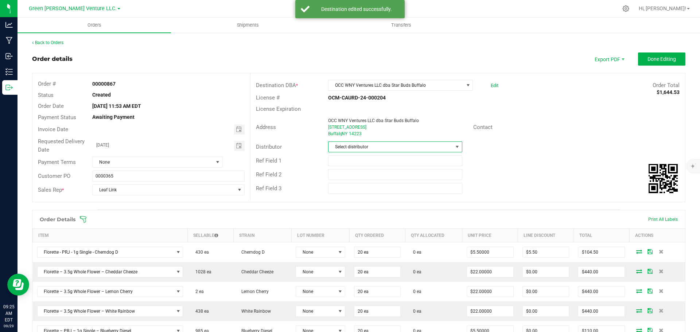
click at [380, 144] on span "Select distributor" at bounding box center [390, 147] width 124 height 10
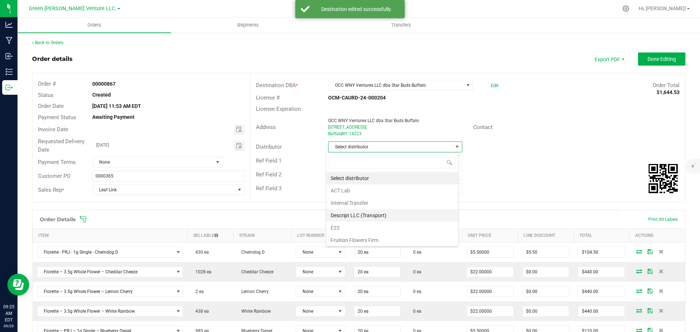
scroll to position [11, 133]
click at [368, 224] on li "E23" at bounding box center [392, 228] width 132 height 12
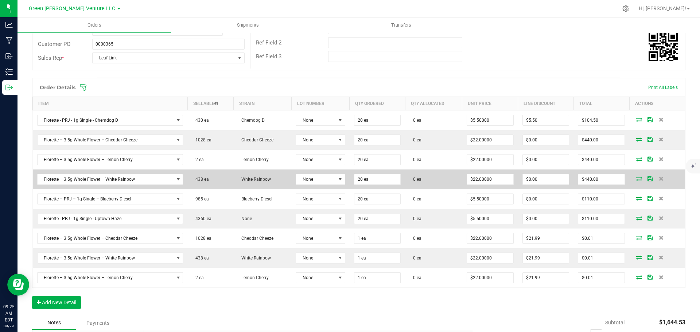
scroll to position [146, 0]
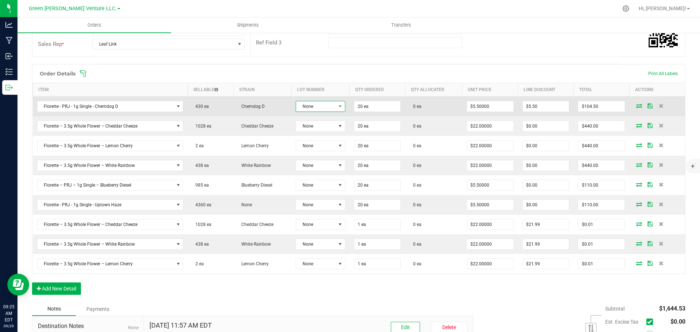
click at [318, 104] on span "None" at bounding box center [315, 106] width 39 height 10
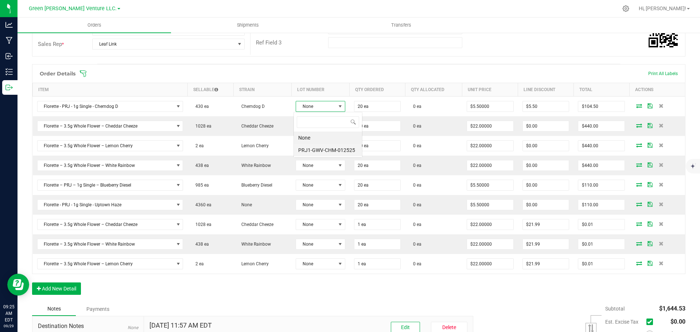
scroll to position [11, 49]
click at [322, 149] on li "PRJ1-GWV-CHM-012525" at bounding box center [328, 150] width 68 height 12
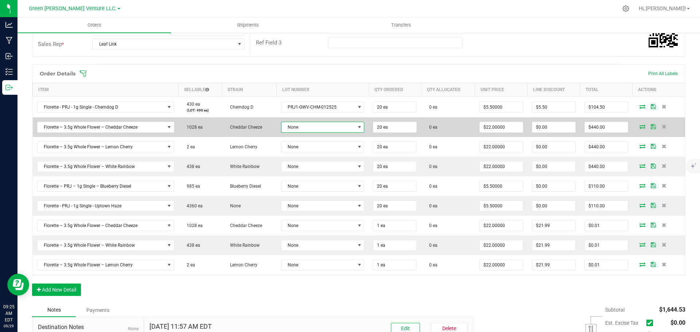
click at [318, 132] on span "None" at bounding box center [318, 127] width 74 height 10
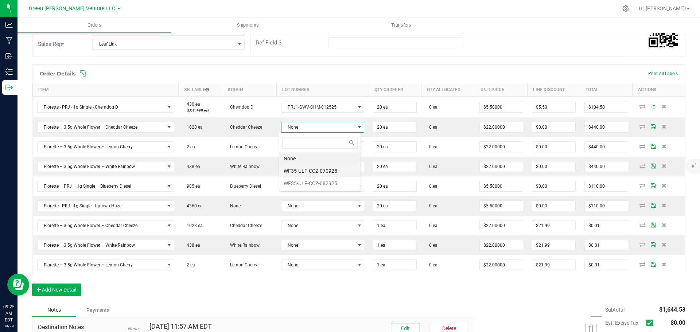
scroll to position [11, 82]
click at [325, 183] on li "WF35-ULF-CCZ-082925" at bounding box center [319, 183] width 81 height 12
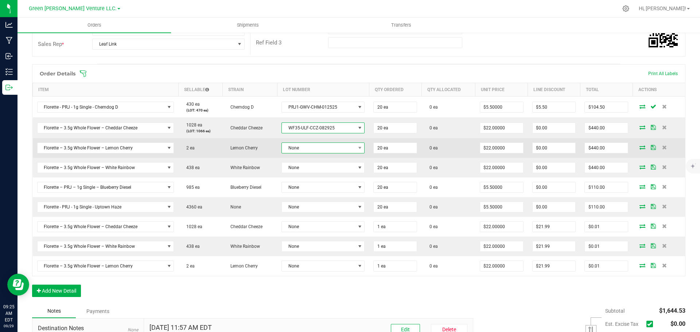
click at [321, 148] on span "None" at bounding box center [318, 148] width 73 height 10
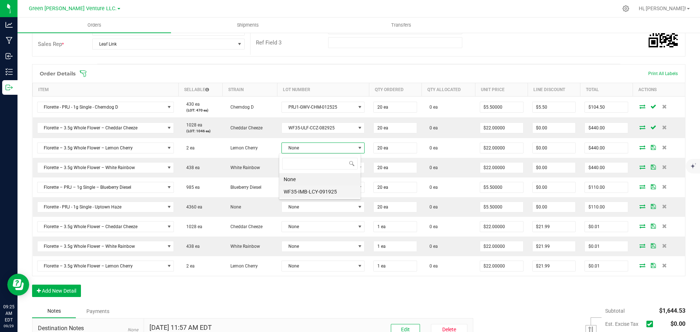
click at [327, 190] on li "WF35-IMB-LCY-091925" at bounding box center [319, 191] width 81 height 12
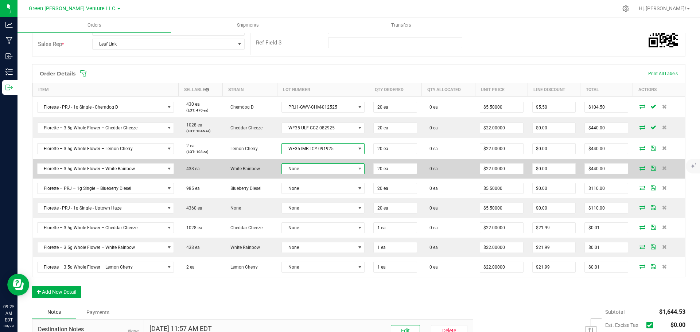
click at [321, 168] on span "None" at bounding box center [318, 169] width 73 height 10
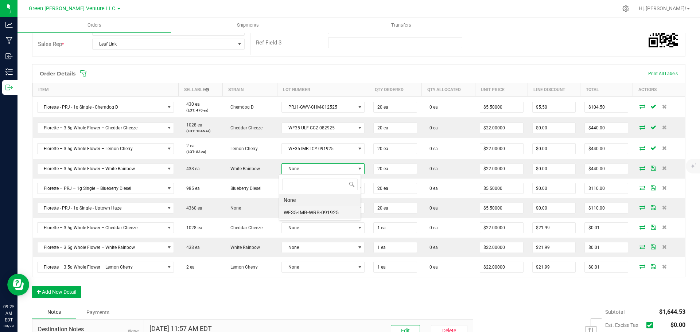
click at [325, 209] on li "WF35-IMB-WRB-091925" at bounding box center [319, 212] width 81 height 12
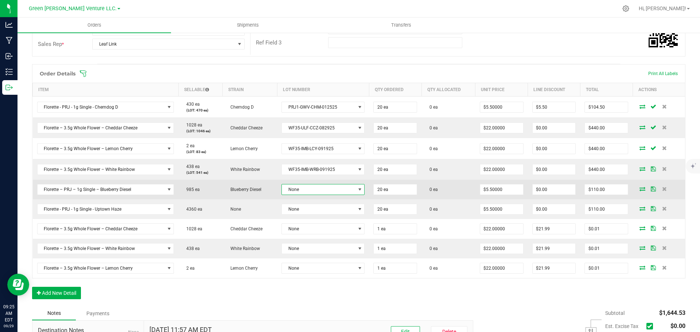
click at [316, 190] on span "None" at bounding box center [318, 189] width 73 height 10
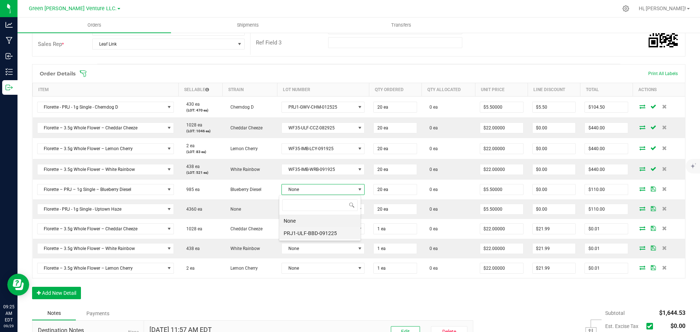
click at [317, 232] on li "PRJ1-ULF-BBD-091225" at bounding box center [319, 233] width 81 height 12
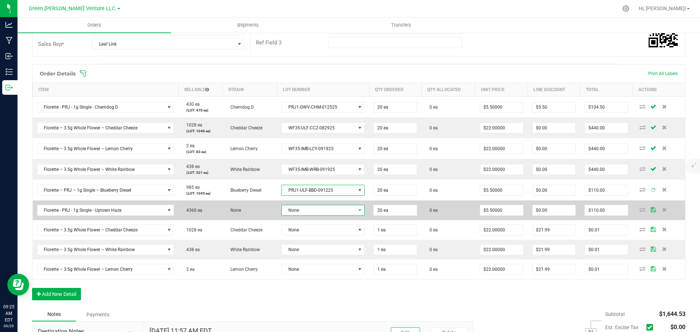
click at [314, 208] on span "None" at bounding box center [318, 210] width 73 height 10
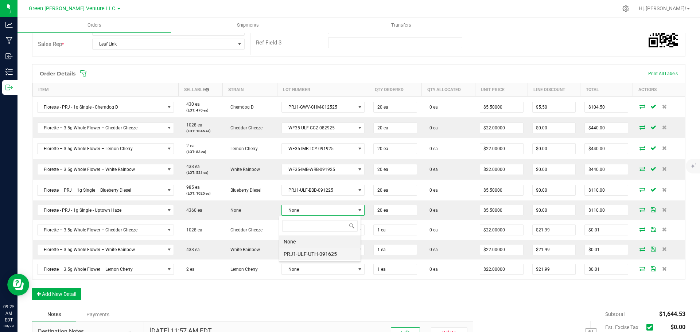
click at [313, 253] on li "PRJ1-ULF-UTH-091625" at bounding box center [319, 254] width 81 height 12
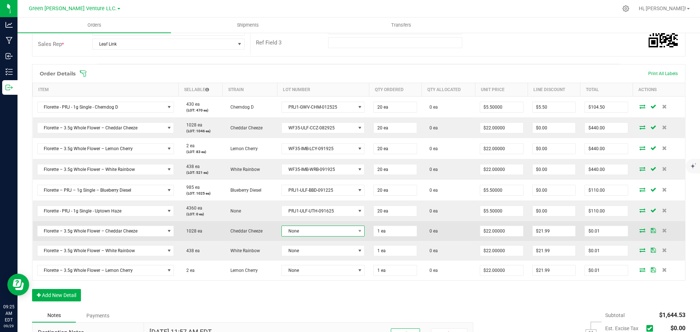
click at [306, 228] on span "None" at bounding box center [318, 231] width 73 height 10
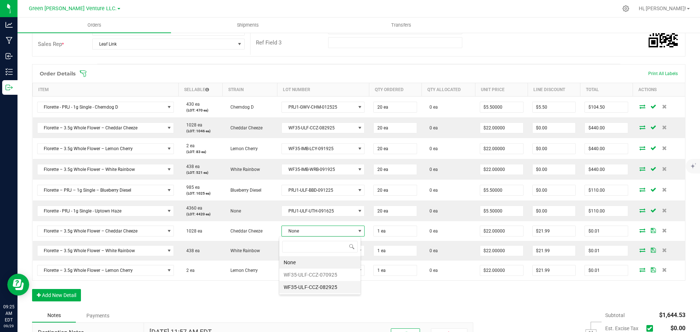
click at [314, 286] on li "WF35-ULF-CCZ-082925" at bounding box center [319, 287] width 81 height 12
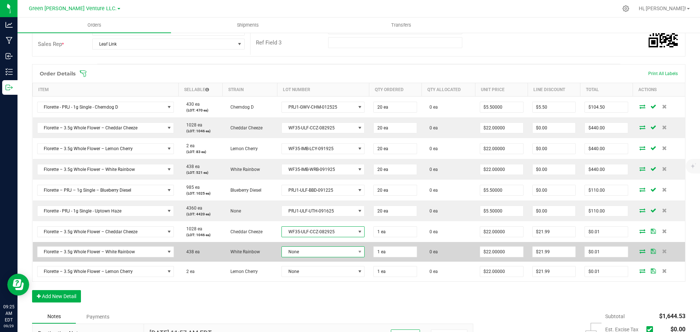
drag, startPoint x: 314, startPoint y: 251, endPoint x: 316, endPoint y: 256, distance: 5.4
click at [314, 251] on span "None" at bounding box center [318, 252] width 73 height 10
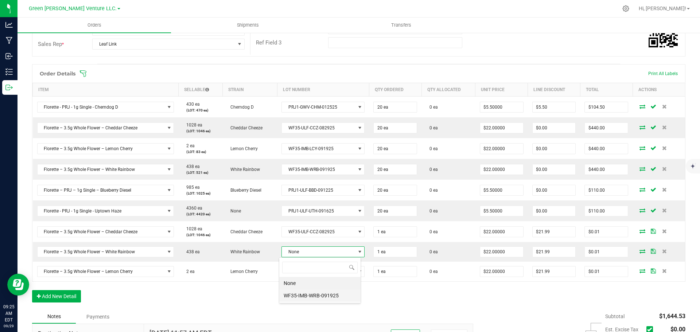
click at [320, 294] on li "WF35-IMB-WRB-091925" at bounding box center [319, 295] width 81 height 12
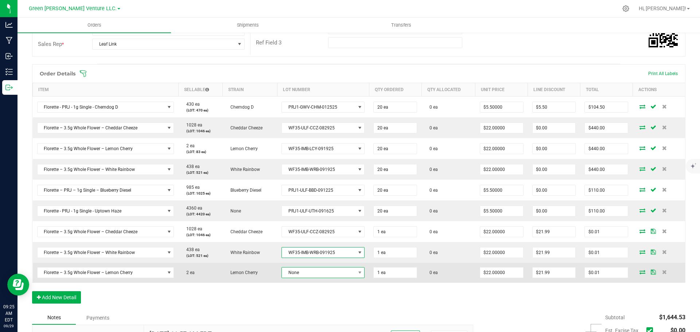
click at [314, 271] on span "None" at bounding box center [318, 272] width 73 height 10
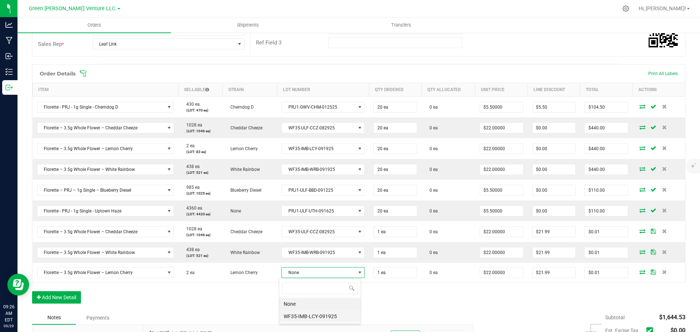
click at [318, 314] on li "WF35-IMB-LCY-091925" at bounding box center [319, 316] width 81 height 12
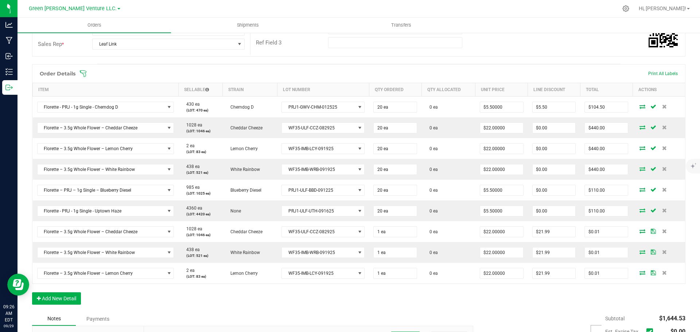
click at [86, 75] on icon at bounding box center [82, 73] width 7 height 7
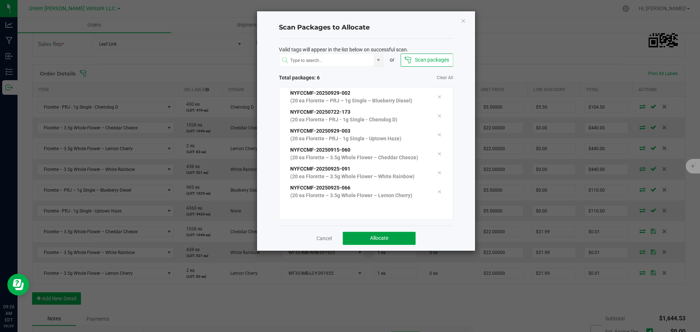
click at [355, 243] on button "Allocate" at bounding box center [378, 238] width 73 height 13
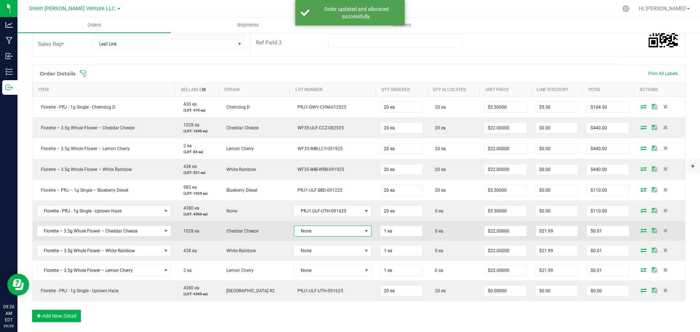
click at [349, 233] on span "None" at bounding box center [328, 231] width 68 height 10
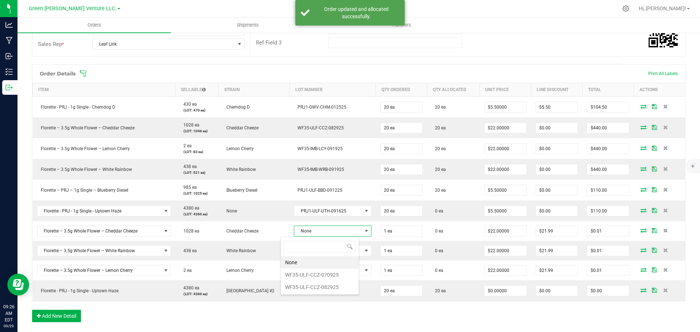
scroll to position [11, 78]
click at [316, 285] on li "WF35-ULF-CCZ-082925" at bounding box center [320, 287] width 78 height 12
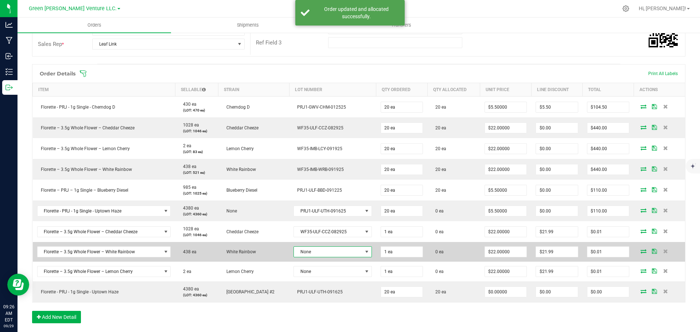
click at [308, 253] on span "None" at bounding box center [328, 252] width 68 height 10
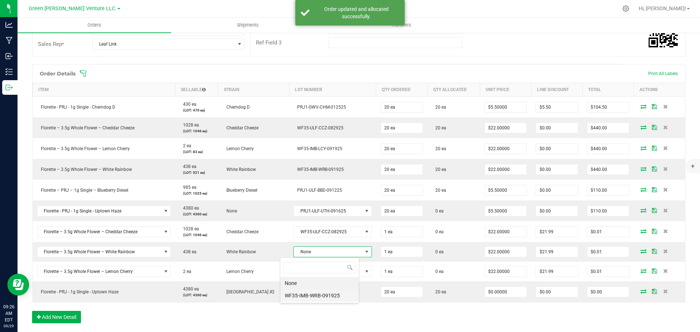
scroll to position [11, 79]
click at [309, 295] on li "WF35-IMB-WRB-091925" at bounding box center [319, 295] width 78 height 12
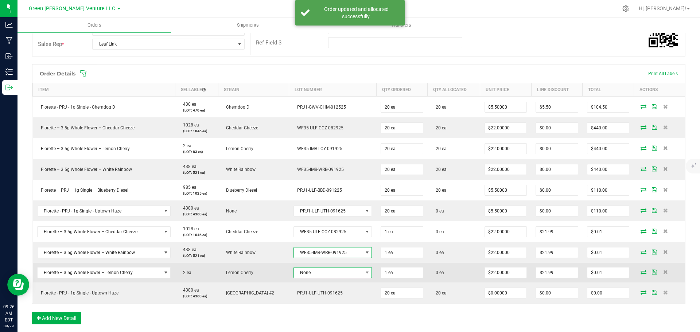
click at [309, 273] on span "None" at bounding box center [328, 272] width 69 height 10
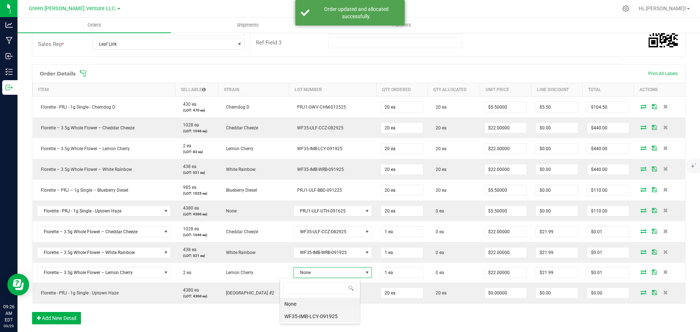
scroll to position [11, 80]
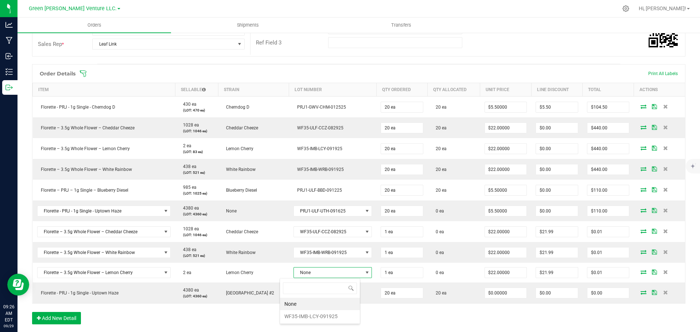
click at [312, 317] on li "WF35-IMB-LCY-091925" at bounding box center [320, 316] width 80 height 12
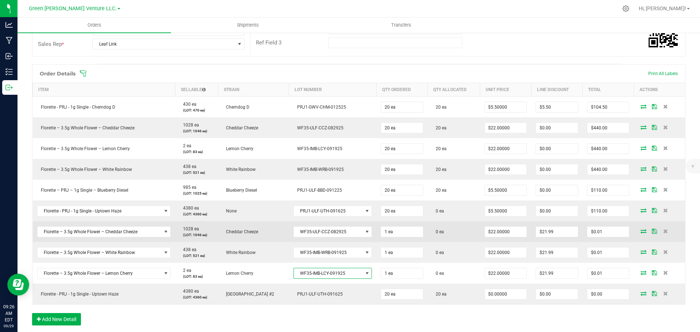
click at [640, 231] on icon at bounding box center [643, 231] width 6 height 4
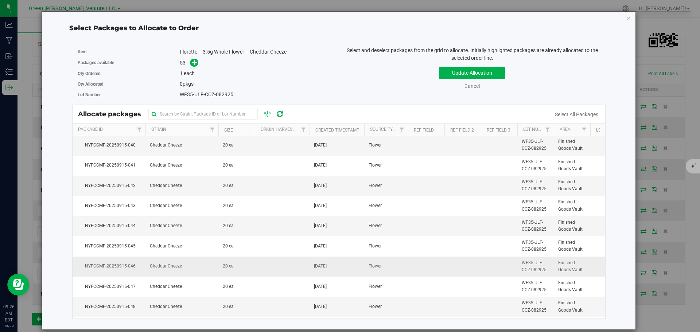
scroll to position [0, 0]
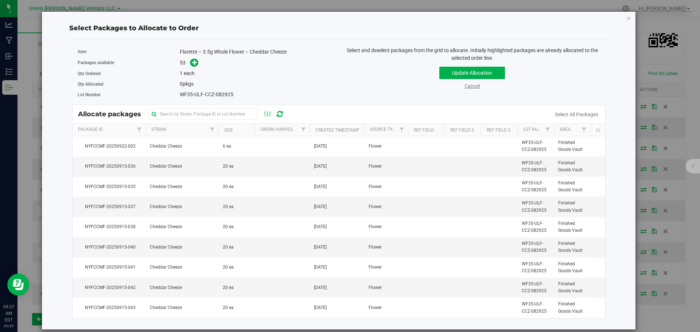
click at [472, 86] on link "Cancel" at bounding box center [471, 86] width 15 height 6
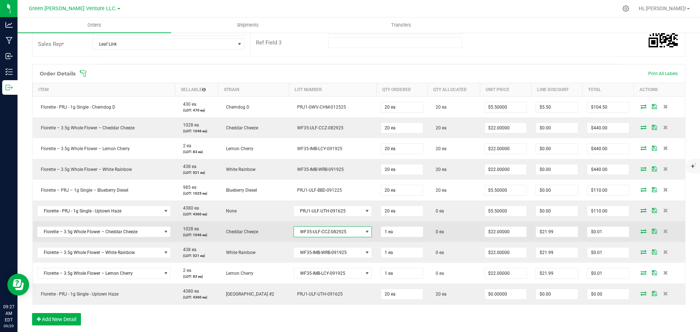
click at [344, 234] on span "WF35-ULF-CCZ-082925" at bounding box center [328, 232] width 69 height 10
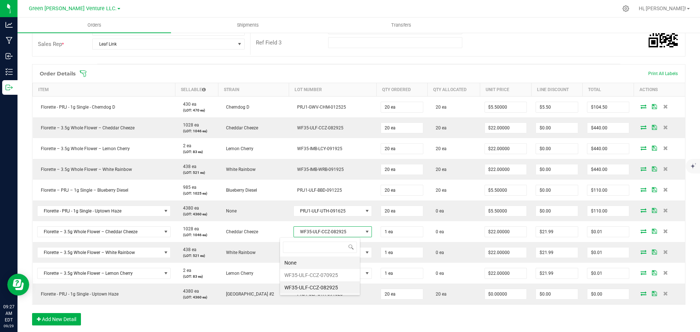
scroll to position [11, 80]
click at [324, 277] on li "WF35-ULF-CCZ-070925" at bounding box center [320, 275] width 80 height 12
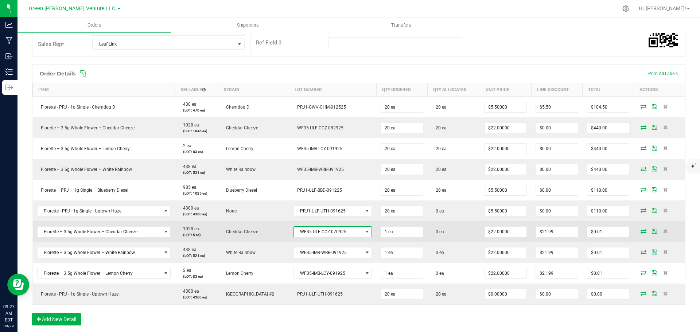
click at [640, 230] on icon at bounding box center [643, 231] width 6 height 4
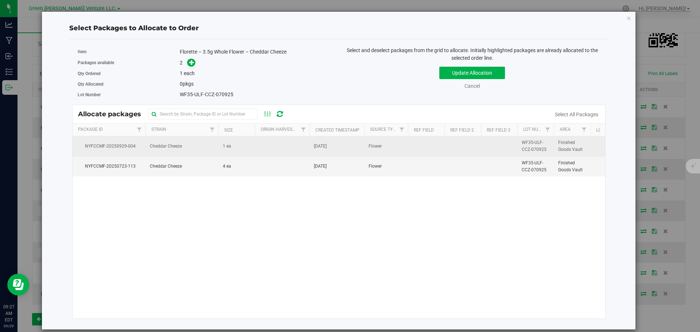
click at [199, 147] on td "Cheddar Cheeze" at bounding box center [181, 146] width 73 height 20
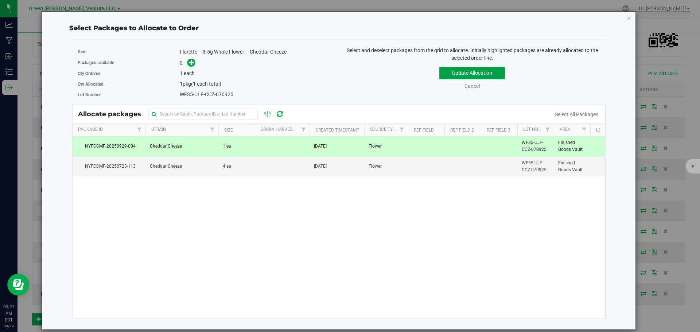
click at [453, 72] on button "Update Allocation" at bounding box center [472, 73] width 66 height 12
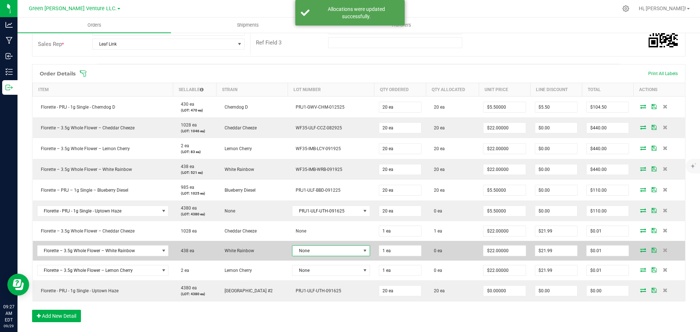
click at [324, 251] on span "None" at bounding box center [326, 251] width 68 height 10
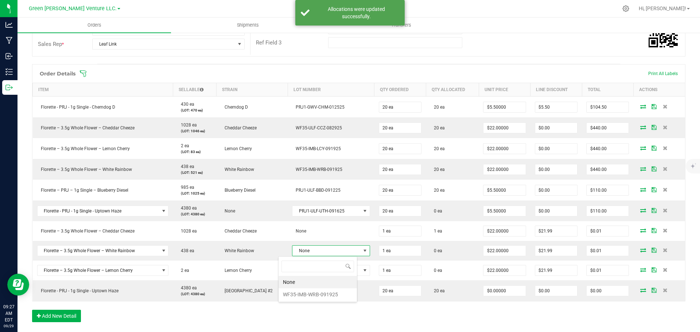
scroll to position [11, 79]
click at [305, 292] on li "WF35-IMB-WRB-091925" at bounding box center [317, 294] width 78 height 12
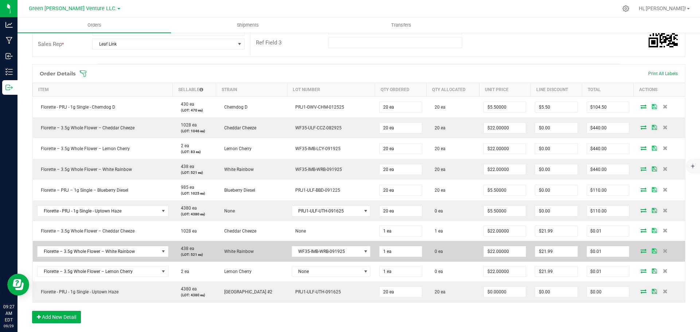
click at [640, 251] on icon at bounding box center [643, 250] width 6 height 4
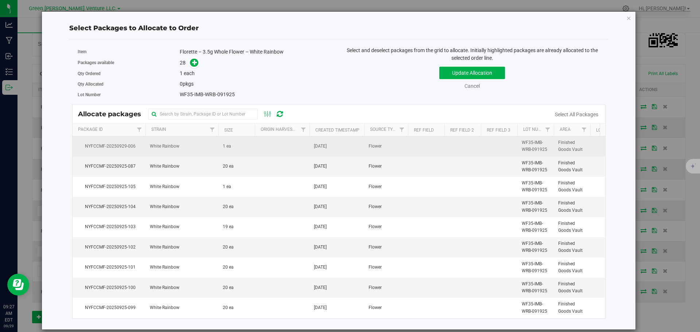
click at [202, 148] on td "White Rainbow" at bounding box center [181, 146] width 73 height 20
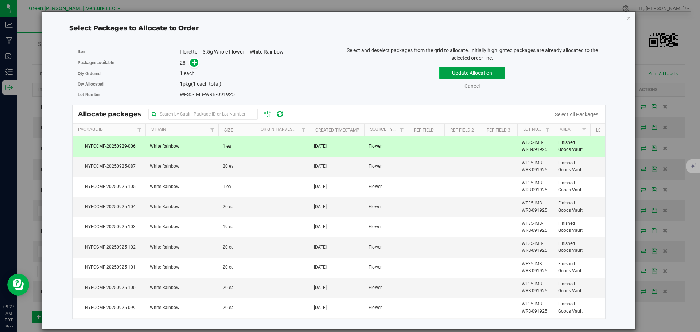
click at [443, 73] on button "Update Allocation" at bounding box center [472, 73] width 66 height 12
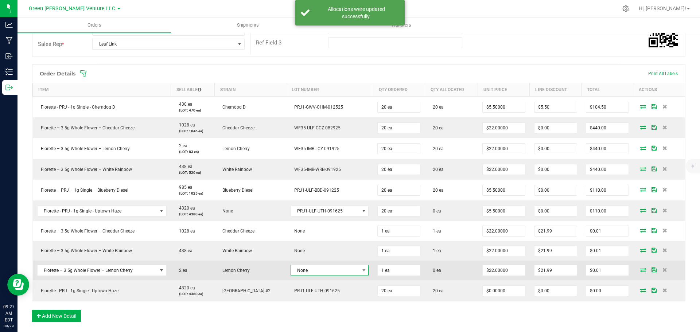
click at [344, 275] on span "None" at bounding box center [325, 270] width 68 height 10
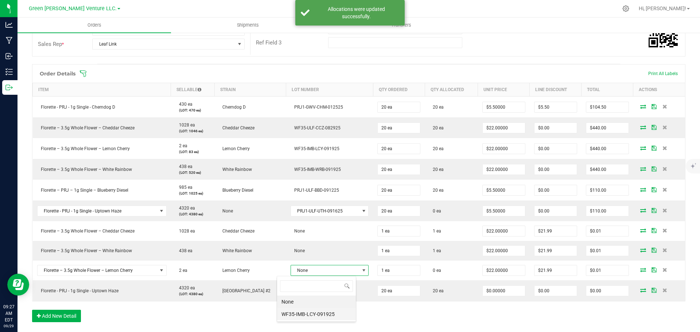
click at [316, 312] on li "WF35-IMB-LCY-091925" at bounding box center [316, 314] width 79 height 12
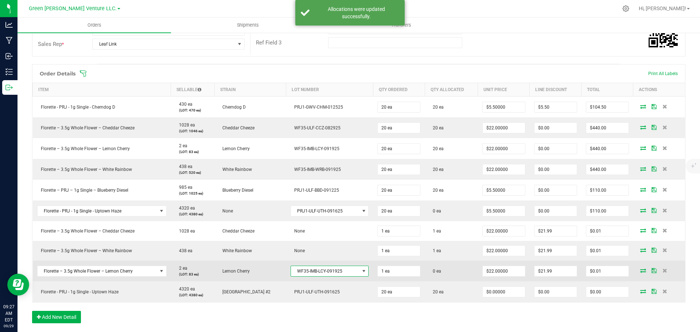
click at [640, 273] on icon at bounding box center [643, 270] width 6 height 4
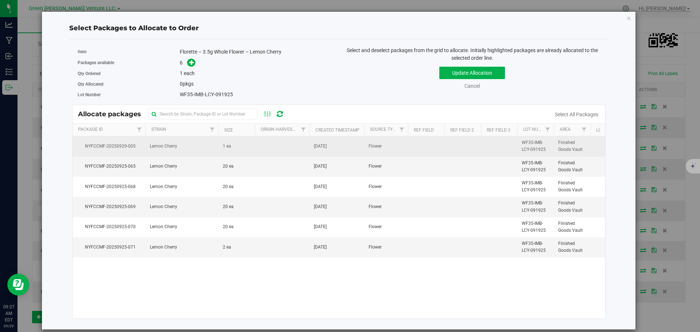
click at [210, 149] on td "Lemon Cherry" at bounding box center [181, 146] width 73 height 20
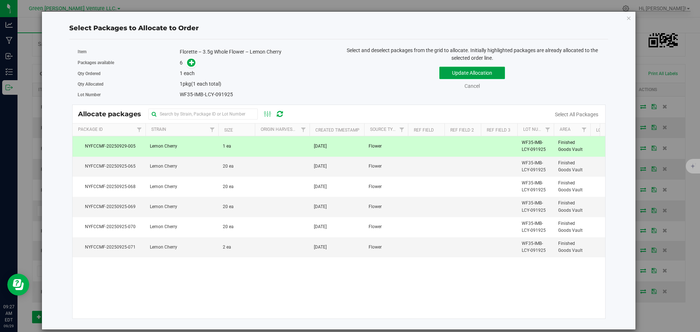
click at [442, 73] on button "Update Allocation" at bounding box center [472, 73] width 66 height 12
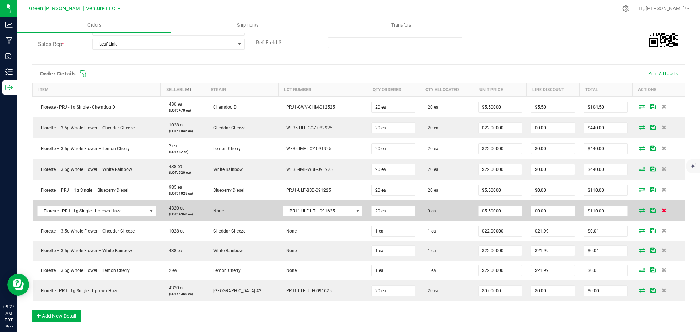
click at [661, 210] on icon at bounding box center [663, 210] width 5 height 4
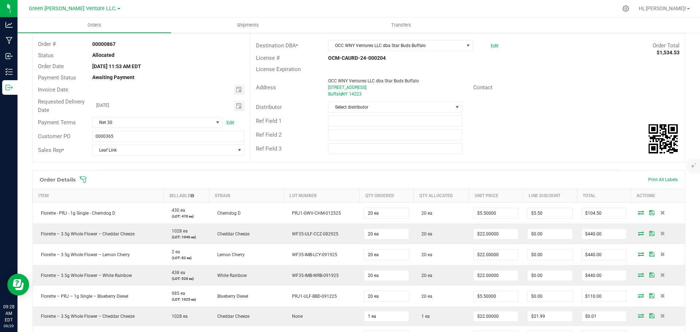
scroll to position [0, 0]
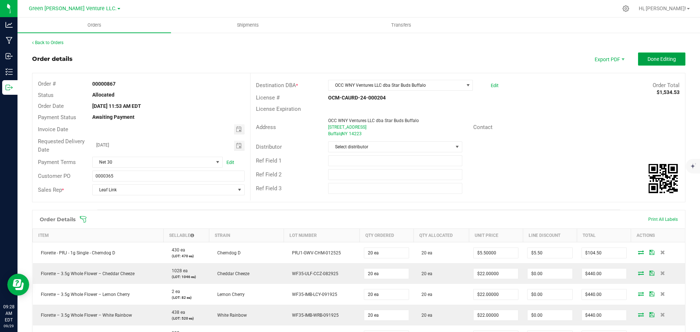
click at [657, 58] on span "Done Editing" at bounding box center [661, 59] width 28 height 6
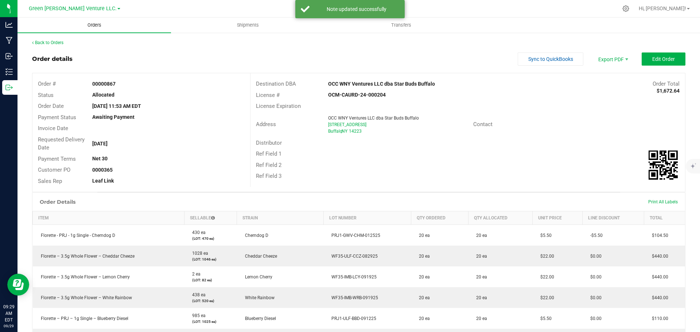
click at [97, 25] on span "Orders" at bounding box center [95, 25] width 34 height 7
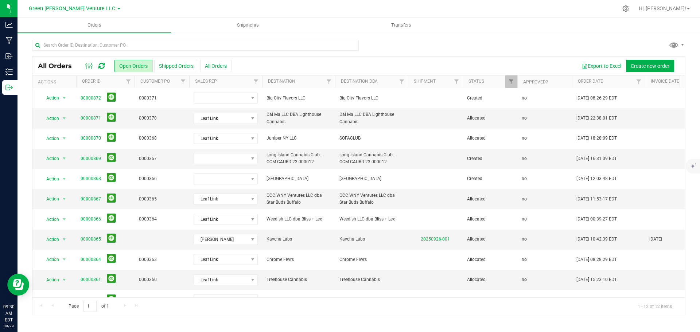
click at [594, 45] on div at bounding box center [358, 48] width 653 height 17
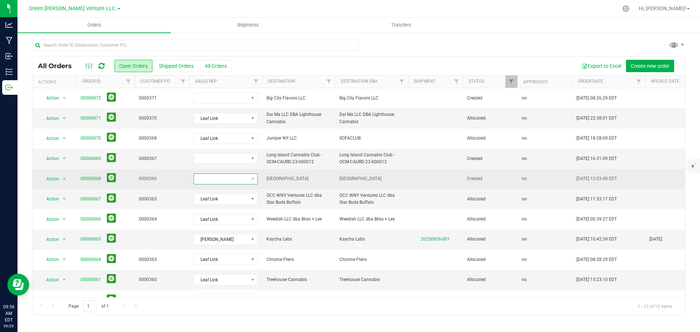
click at [236, 179] on span at bounding box center [221, 179] width 54 height 10
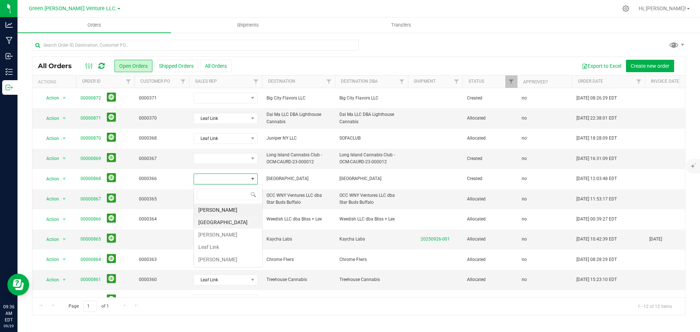
scroll to position [11, 64]
click at [222, 245] on li "Leaf Link" at bounding box center [228, 247] width 68 height 12
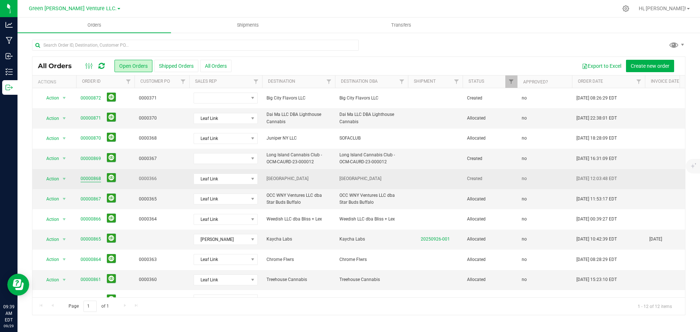
click at [93, 178] on link "00000868" at bounding box center [91, 178] width 20 height 7
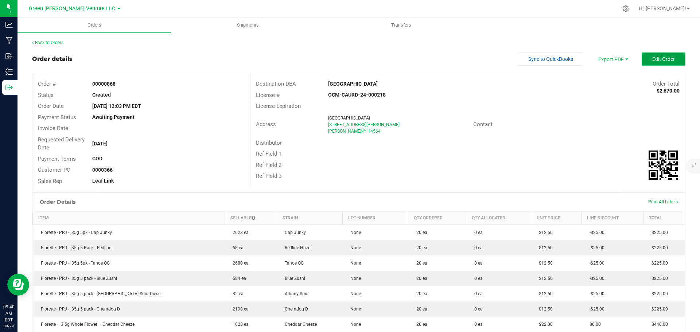
click at [652, 60] on span "Edit Order" at bounding box center [663, 59] width 23 height 6
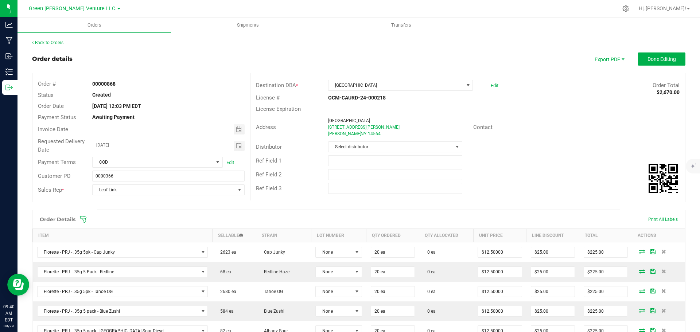
click at [429, 141] on div "Distributor Select distributor" at bounding box center [467, 147] width 434 height 14
click at [428, 144] on span "Select distributor" at bounding box center [390, 147] width 124 height 10
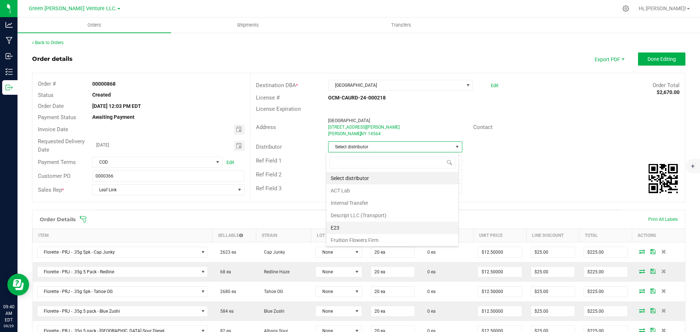
scroll to position [11, 133]
click at [354, 224] on li "E23" at bounding box center [392, 228] width 132 height 12
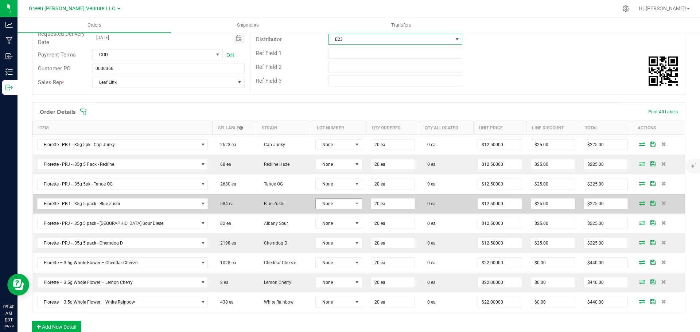
scroll to position [109, 0]
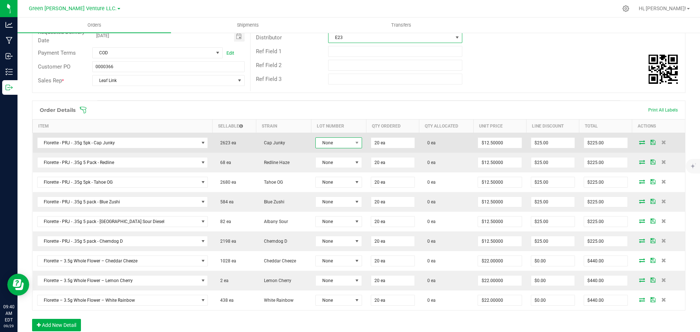
click at [328, 147] on span "None" at bounding box center [334, 143] width 36 height 10
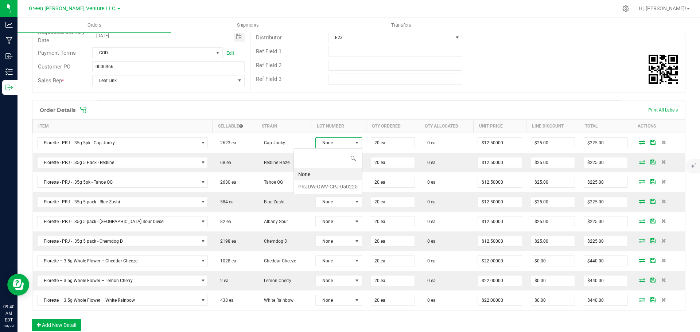
scroll to position [11, 49]
click at [322, 184] on li "PRJDW-GWV-CPJ-050225" at bounding box center [328, 186] width 68 height 12
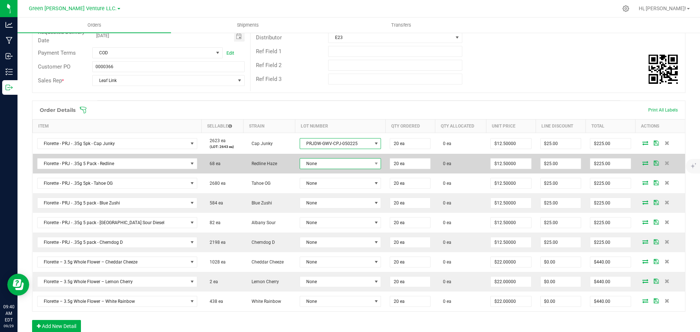
click at [324, 164] on span "None" at bounding box center [335, 163] width 71 height 10
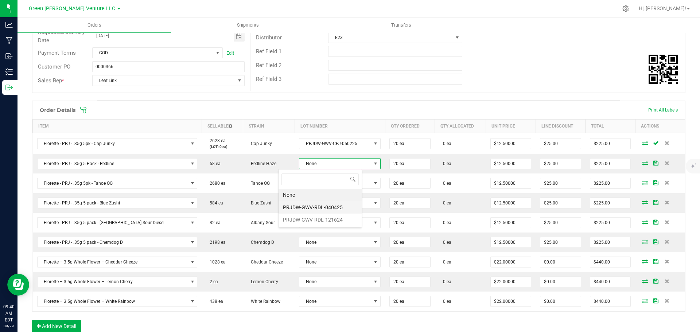
scroll to position [11, 84]
click at [320, 206] on li "PRJDW-GWV-RDL-040425" at bounding box center [319, 207] width 83 height 12
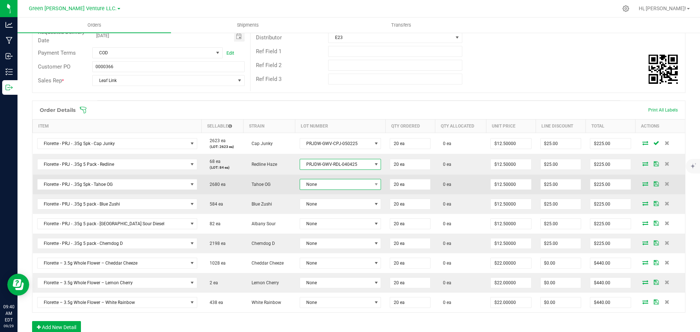
click at [313, 184] on span "None" at bounding box center [335, 184] width 71 height 10
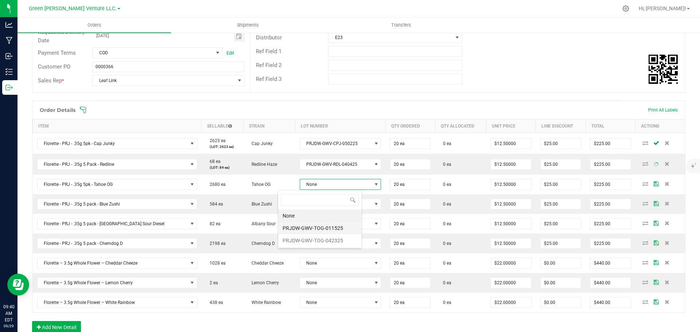
scroll to position [11, 84]
click at [313, 240] on li "PRJDW-GWV-TOG-042325" at bounding box center [319, 240] width 83 height 12
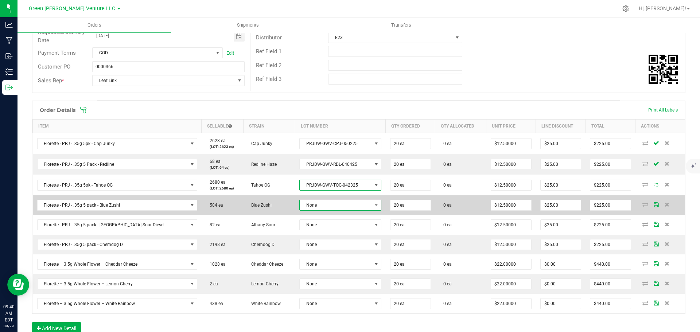
click at [324, 203] on span "None" at bounding box center [336, 205] width 72 height 10
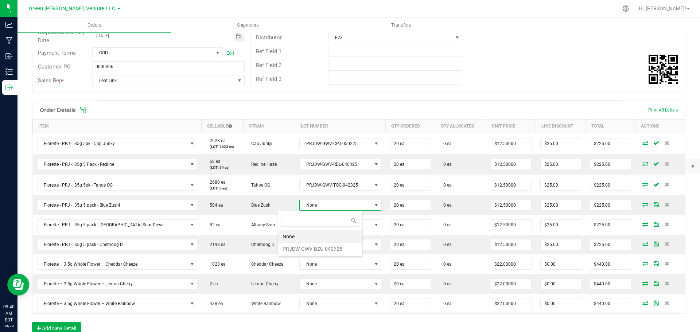
scroll to position [11, 85]
click at [333, 247] on li "PRJDW-GWV-BZU-040725" at bounding box center [320, 249] width 84 height 12
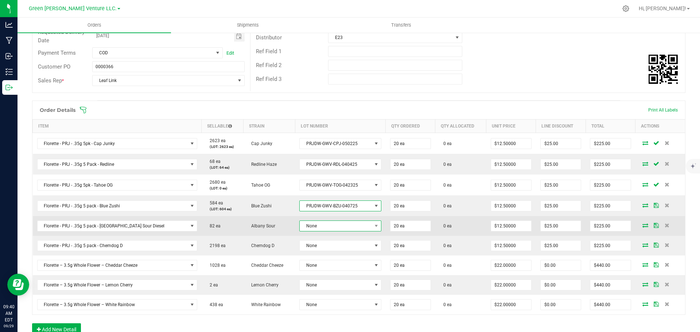
click at [310, 227] on span "None" at bounding box center [336, 226] width 72 height 10
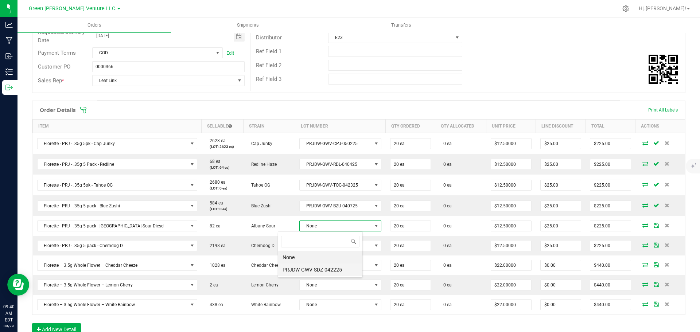
click at [315, 267] on li "PRJDW-GWV-SDZ-042225" at bounding box center [320, 269] width 84 height 12
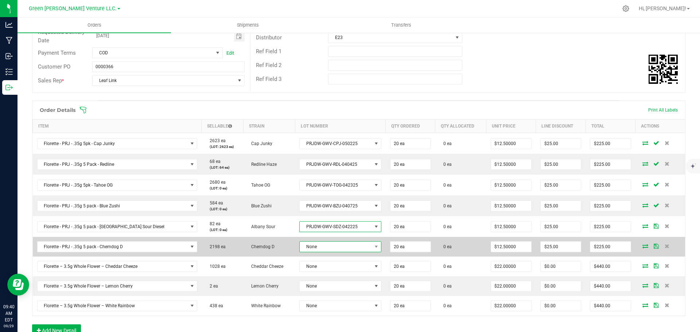
click at [314, 247] on span "None" at bounding box center [336, 247] width 72 height 10
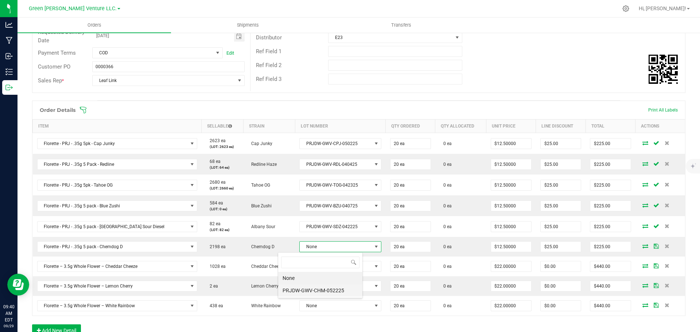
click at [317, 289] on li "PRJDW-GWV-CHM-052225" at bounding box center [320, 290] width 84 height 12
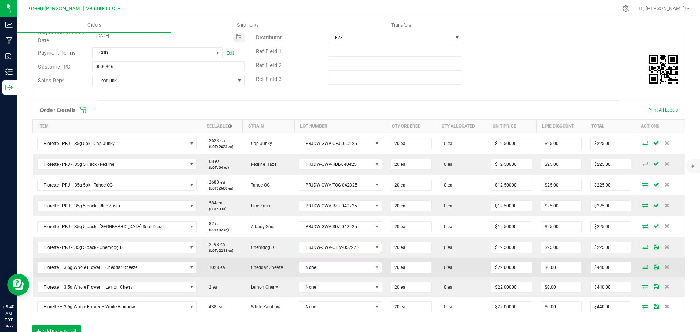
click at [315, 269] on span "None" at bounding box center [335, 267] width 73 height 10
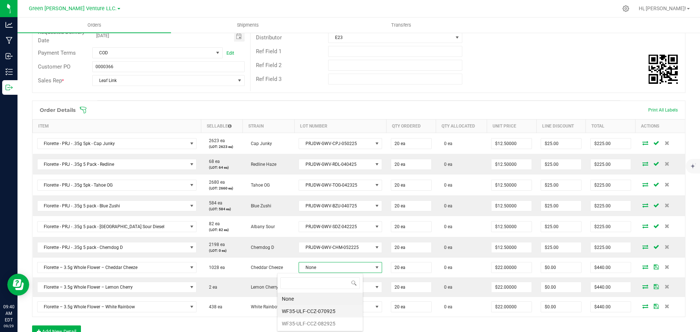
scroll to position [36425, 36350]
click at [313, 319] on li "WF35-ULF-CCZ-082925" at bounding box center [319, 323] width 85 height 12
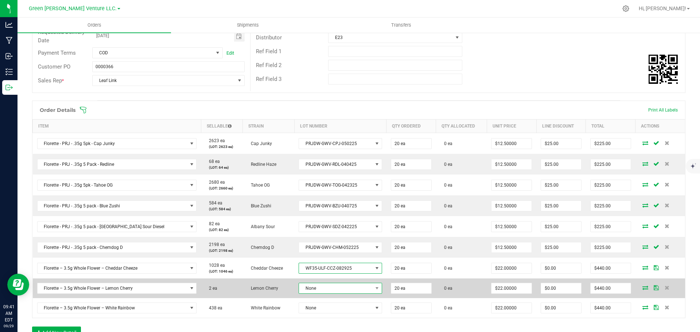
click at [303, 285] on span "None" at bounding box center [335, 288] width 73 height 10
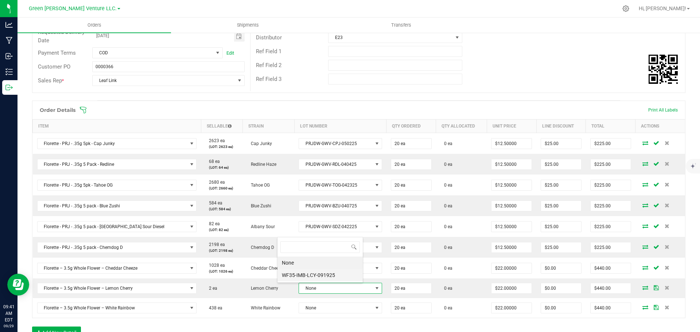
click at [303, 273] on li "WF35-IMB-LCY-091925" at bounding box center [319, 275] width 85 height 12
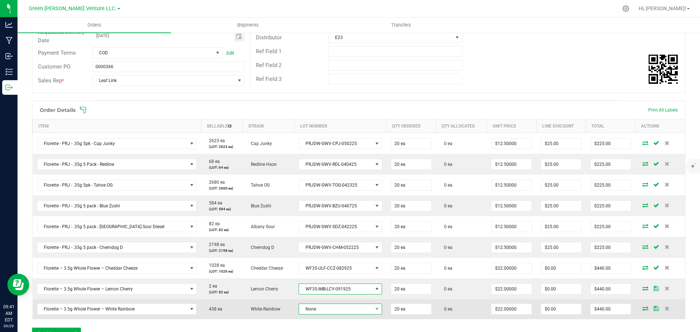
click at [306, 309] on span "None" at bounding box center [335, 309] width 73 height 10
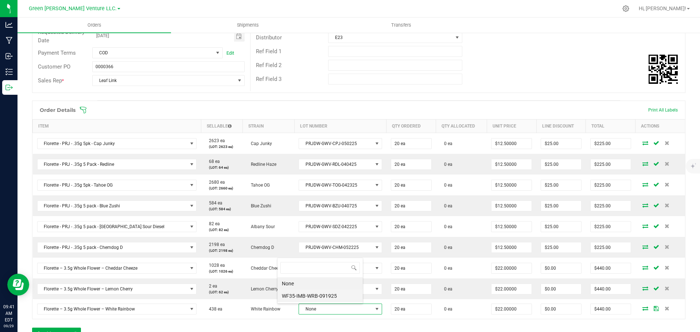
click at [302, 295] on li "WF35-IMB-WRB-091925" at bounding box center [319, 296] width 85 height 12
click at [87, 109] on span at bounding box center [405, 109] width 653 height 7
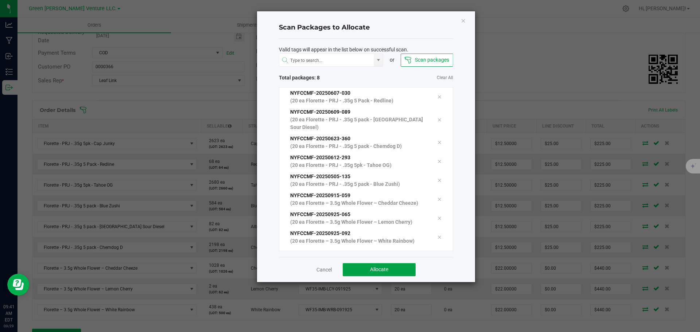
click at [404, 268] on button "Allocate" at bounding box center [378, 269] width 73 height 13
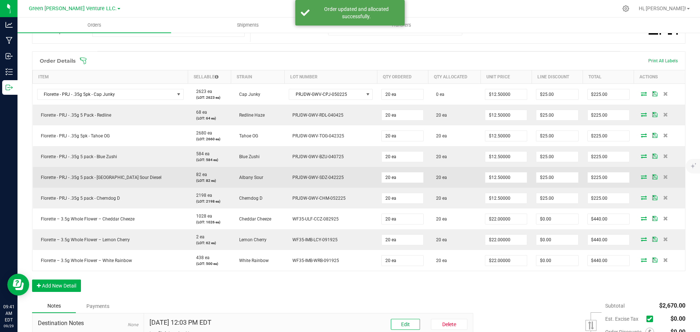
scroll to position [146, 0]
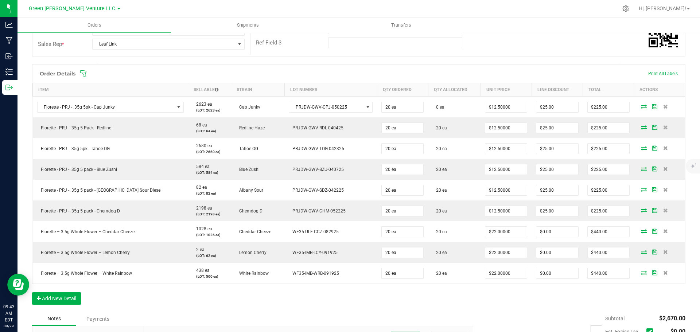
click at [83, 74] on icon at bounding box center [82, 73] width 7 height 7
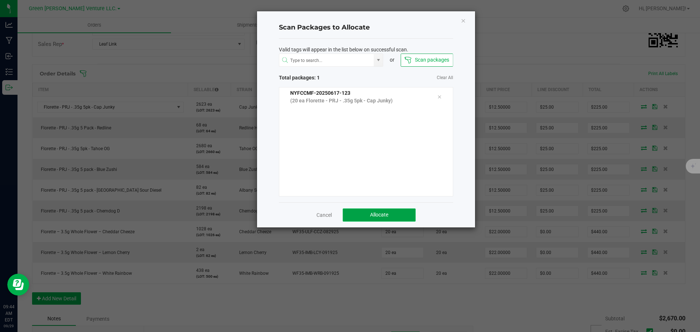
click at [392, 210] on button "Allocate" at bounding box center [378, 214] width 73 height 13
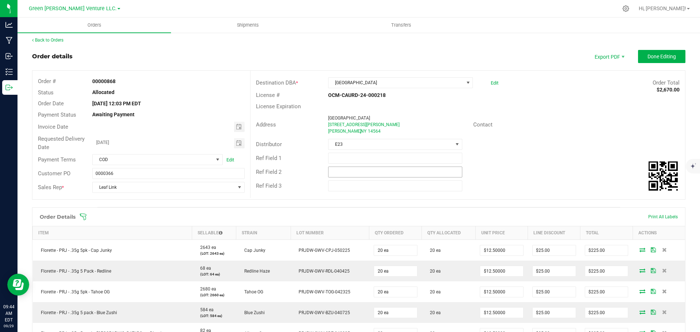
scroll to position [0, 0]
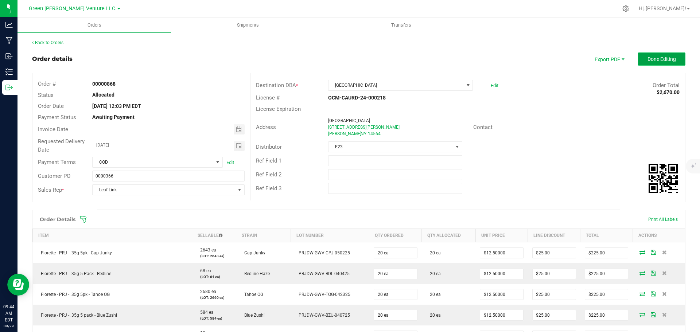
click at [639, 63] on button "Done Editing" at bounding box center [661, 58] width 47 height 13
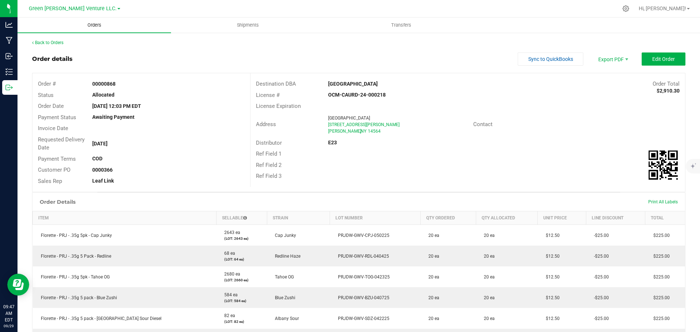
click at [94, 24] on span "Orders" at bounding box center [95, 25] width 34 height 7
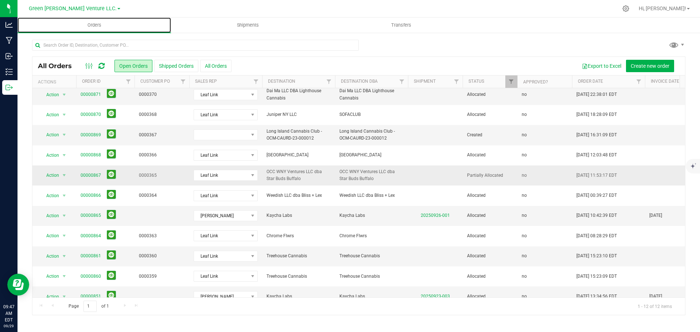
scroll to position [36, 0]
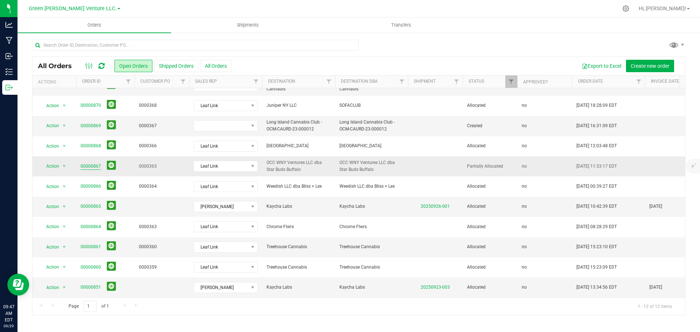
click at [91, 163] on link "00000867" at bounding box center [91, 166] width 20 height 7
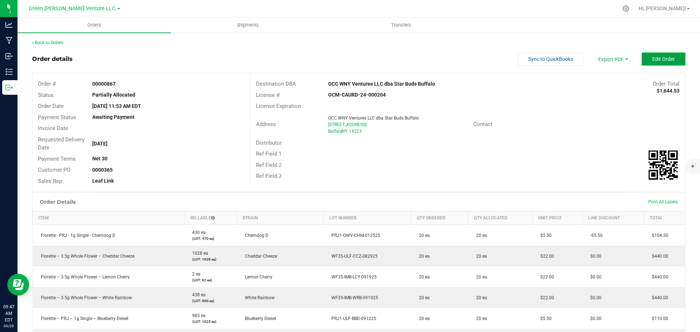
click at [642, 56] on button "Edit Order" at bounding box center [663, 58] width 44 height 13
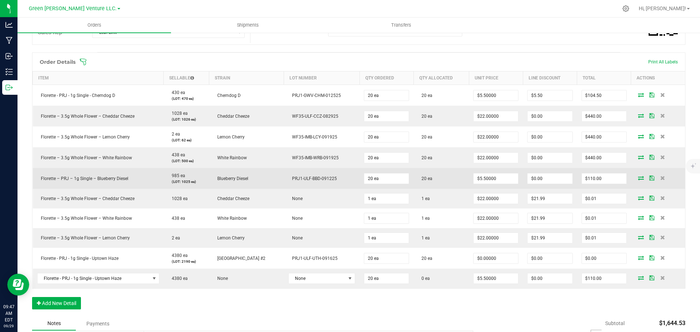
scroll to position [182, 0]
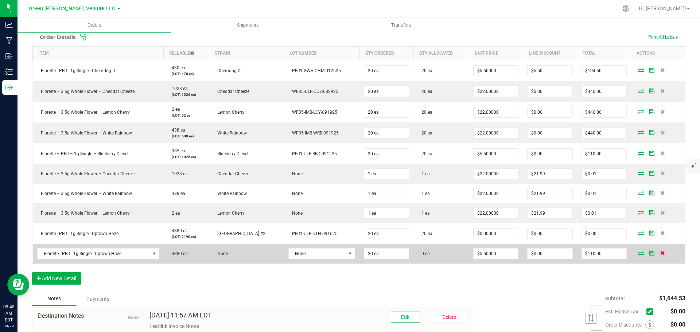
click at [660, 254] on icon at bounding box center [662, 253] width 5 height 4
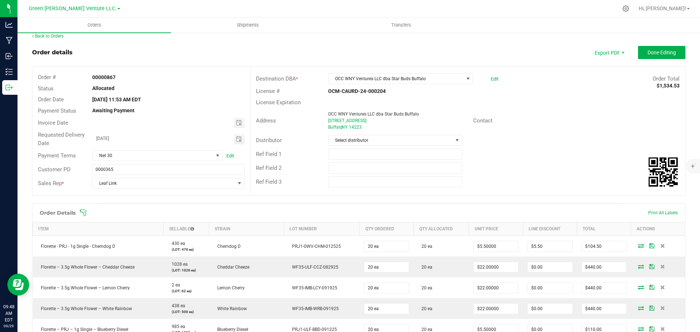
scroll to position [0, 0]
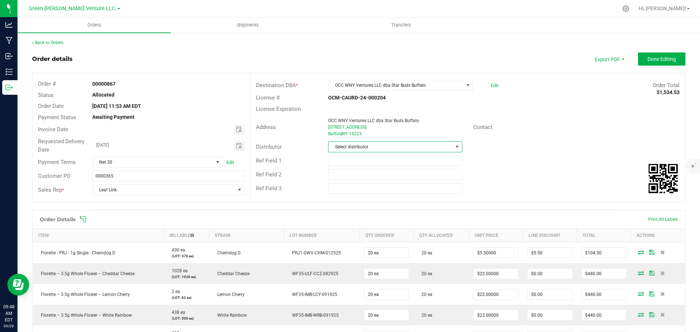
click at [433, 146] on span "Select distributor" at bounding box center [390, 147] width 124 height 10
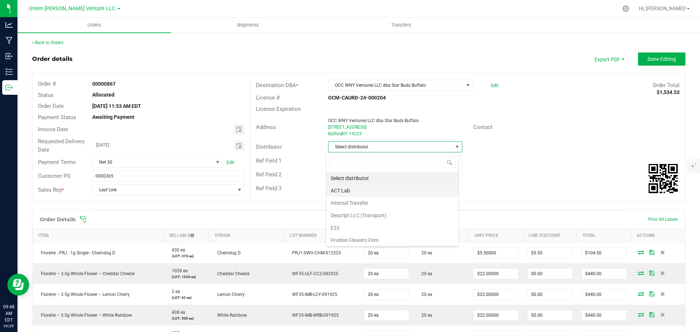
scroll to position [11, 133]
click at [342, 231] on li "E23" at bounding box center [392, 228] width 132 height 12
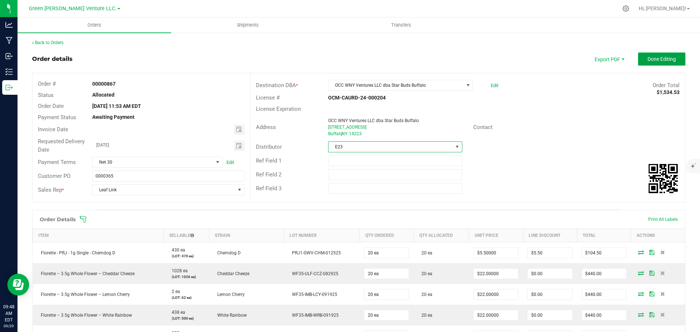
click at [653, 58] on span "Done Editing" at bounding box center [661, 59] width 28 height 6
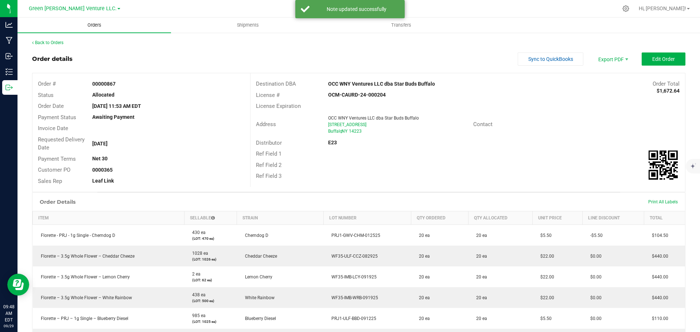
click at [98, 27] on span "Orders" at bounding box center [95, 25] width 34 height 7
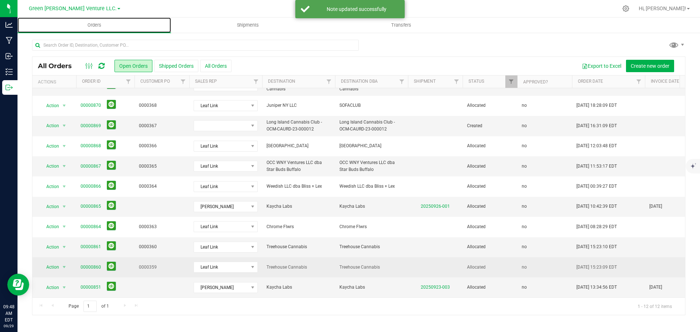
scroll to position [2, 0]
